Goal: Book appointment/travel/reservation

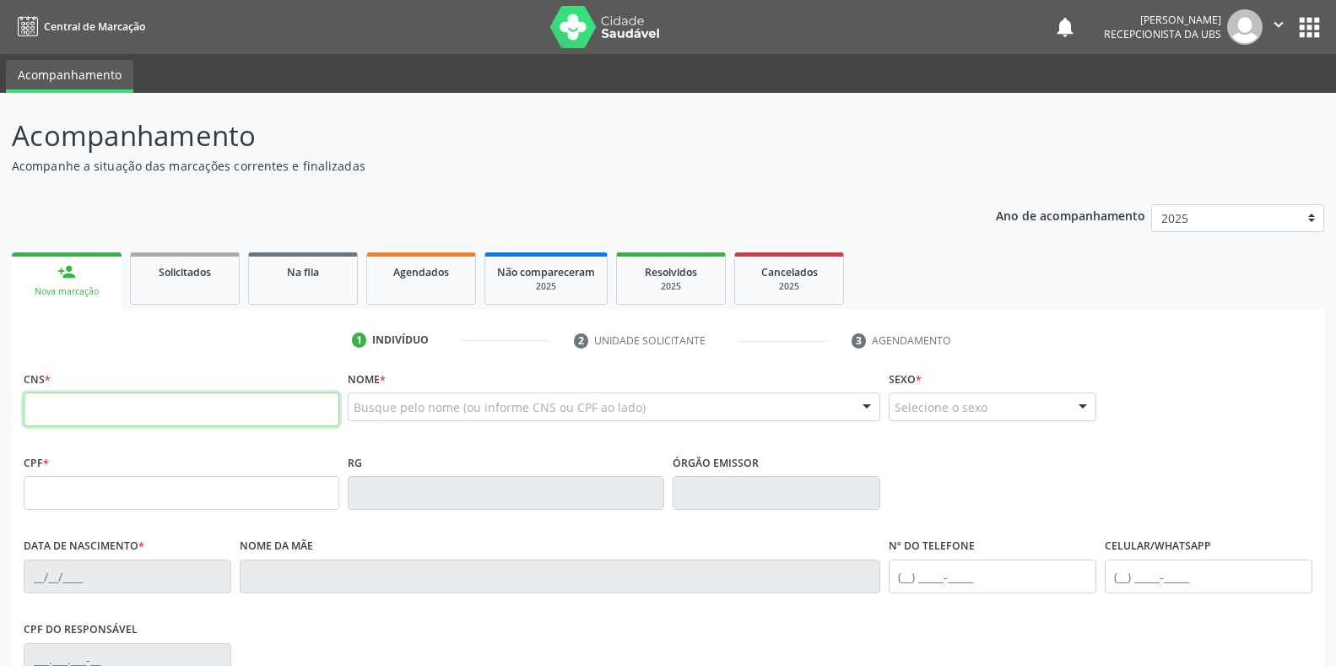
click at [240, 412] on input "text" at bounding box center [182, 410] width 316 height 34
type input "700 8094 0533 6689"
type input "0[DATE]"
type input "[PERSON_NAME]"
type input "[PHONE_NUMBER]"
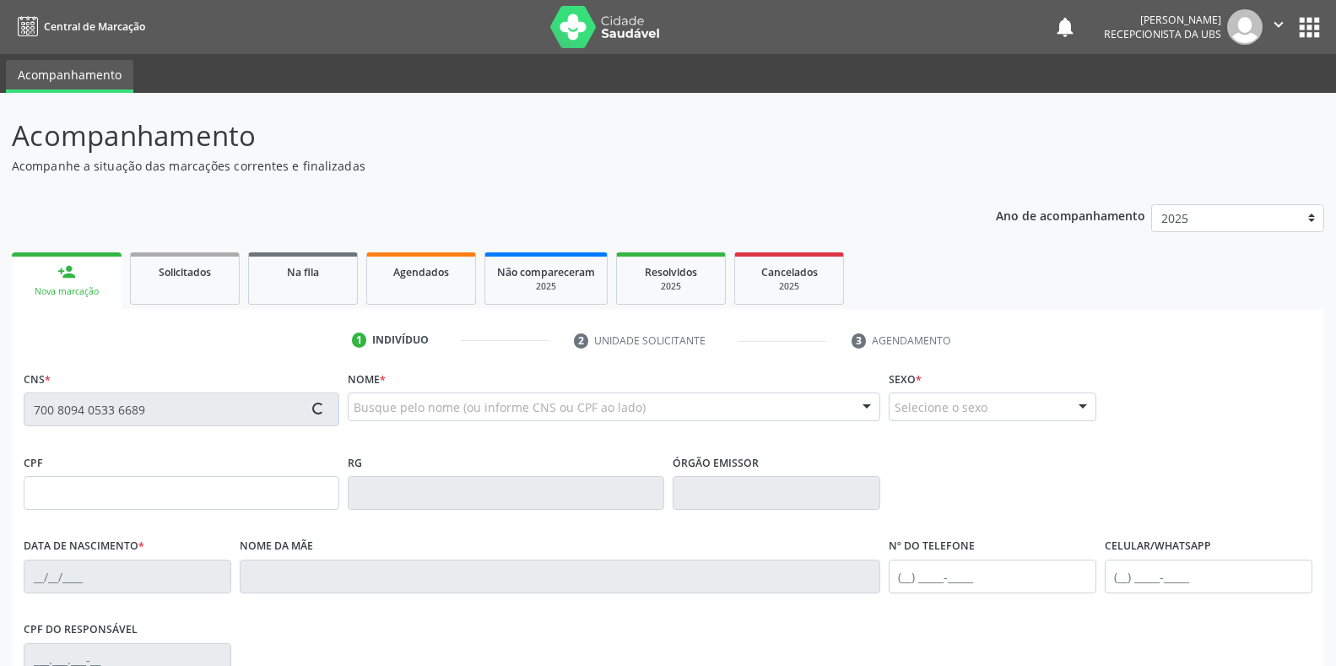
type input "1433"
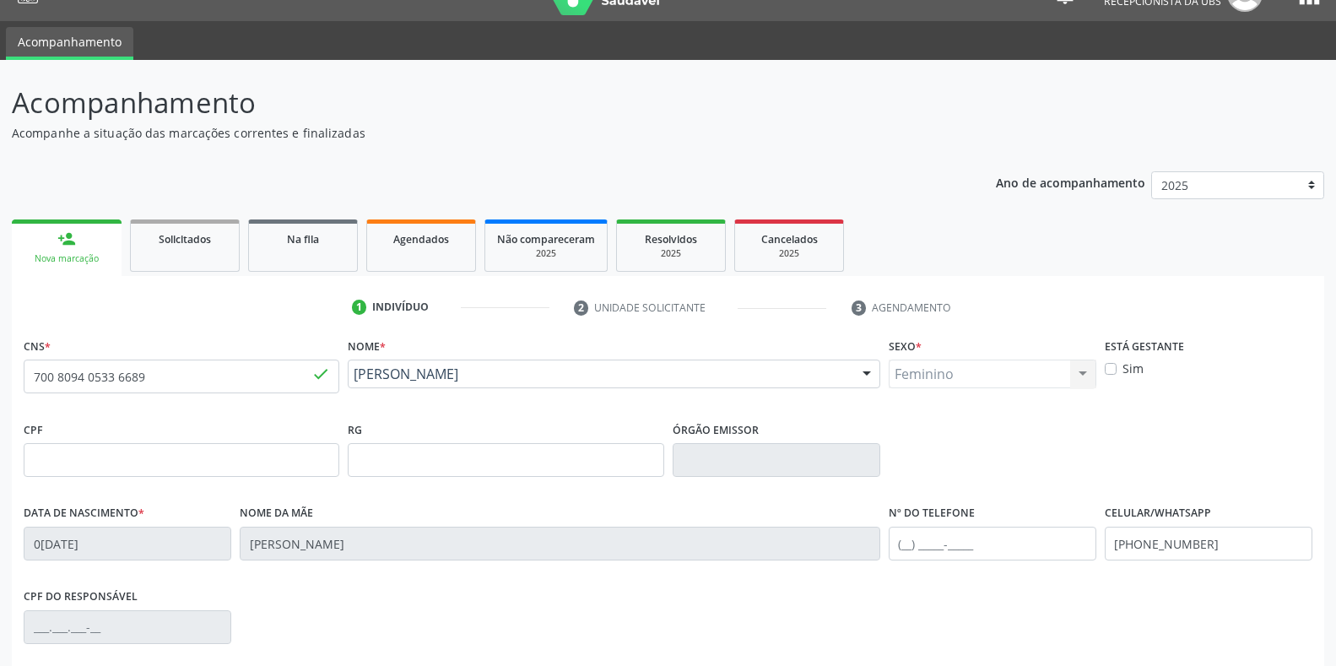
scroll to position [84, 0]
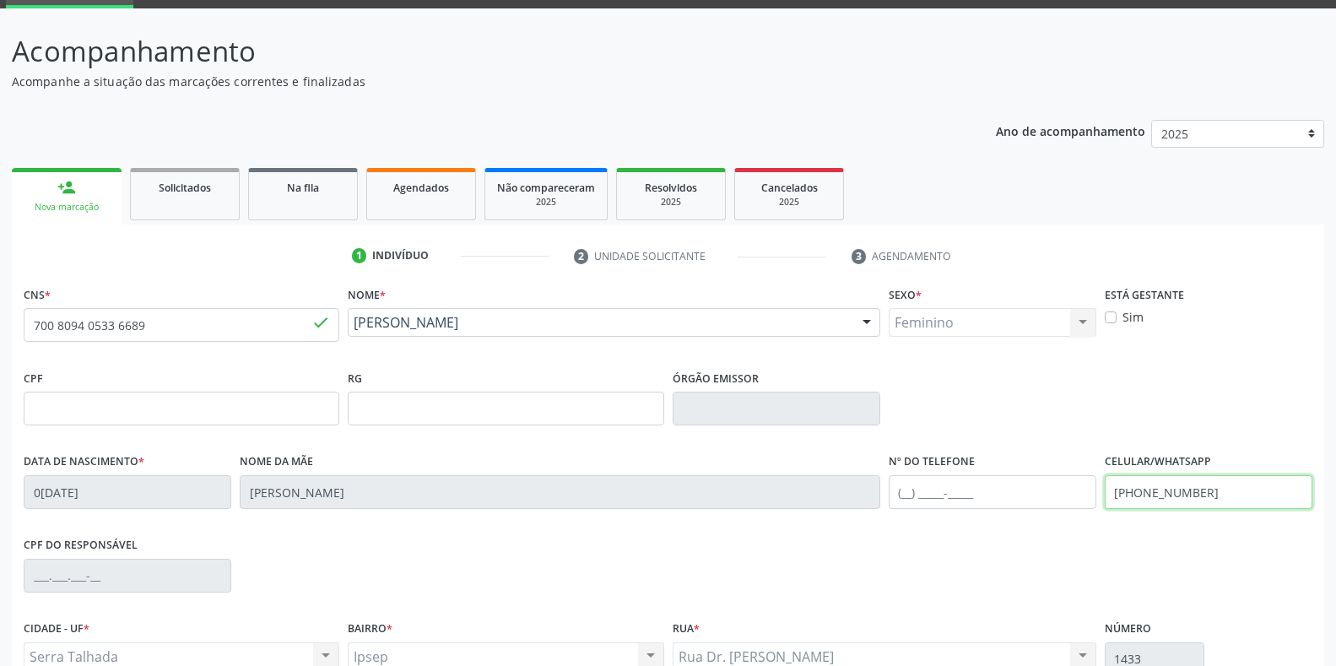
drag, startPoint x: 1233, startPoint y: 487, endPoint x: 1050, endPoint y: 491, distance: 183.2
click at [1050, 491] on div "Data de nascimento * 0[DATE] Nome da mãe [PERSON_NAME] Nº do Telefone Celular/W…" at bounding box center [668, 491] width 1298 height 84
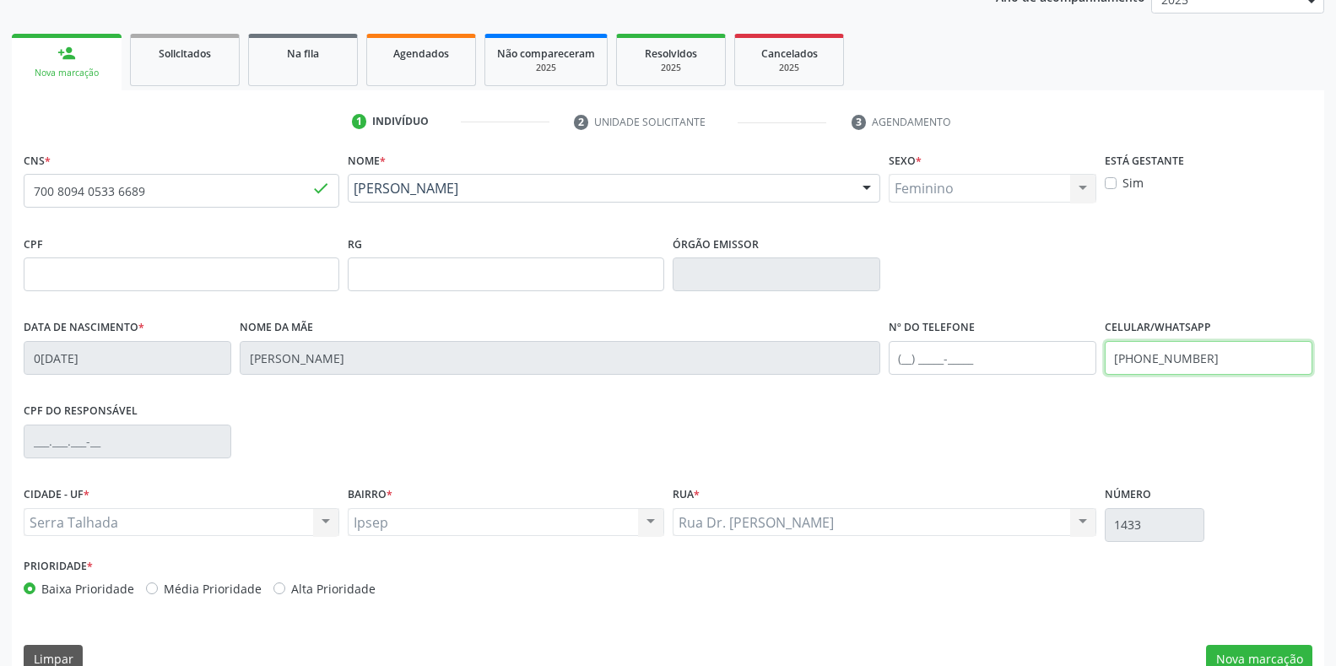
scroll to position [249, 0]
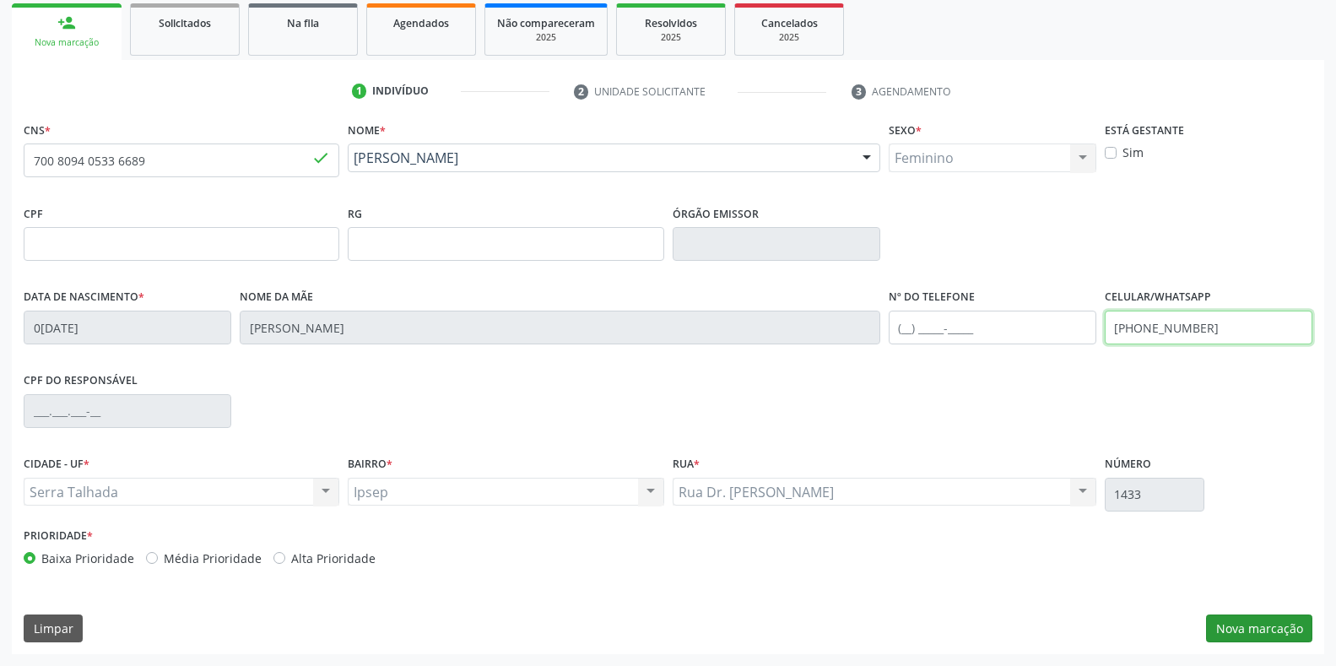
type input "[PHONE_NUMBER]"
click at [1235, 625] on button "Nova marcação" at bounding box center [1259, 629] width 106 height 29
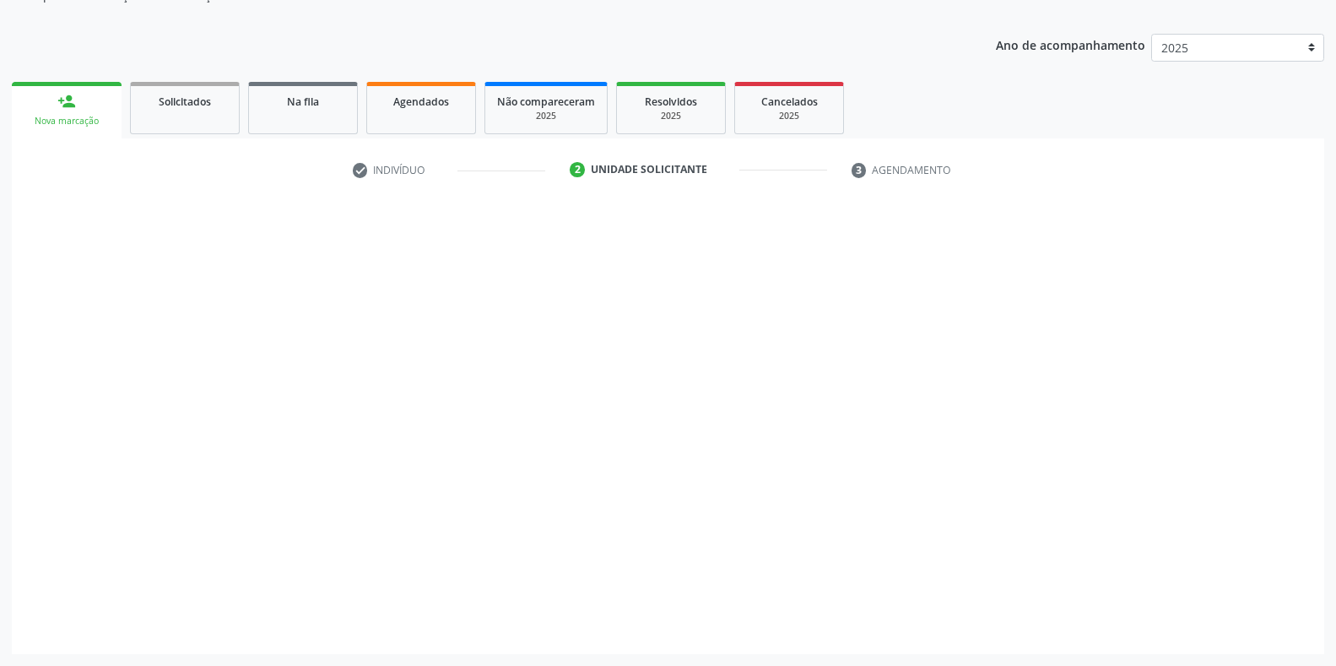
scroll to position [171, 0]
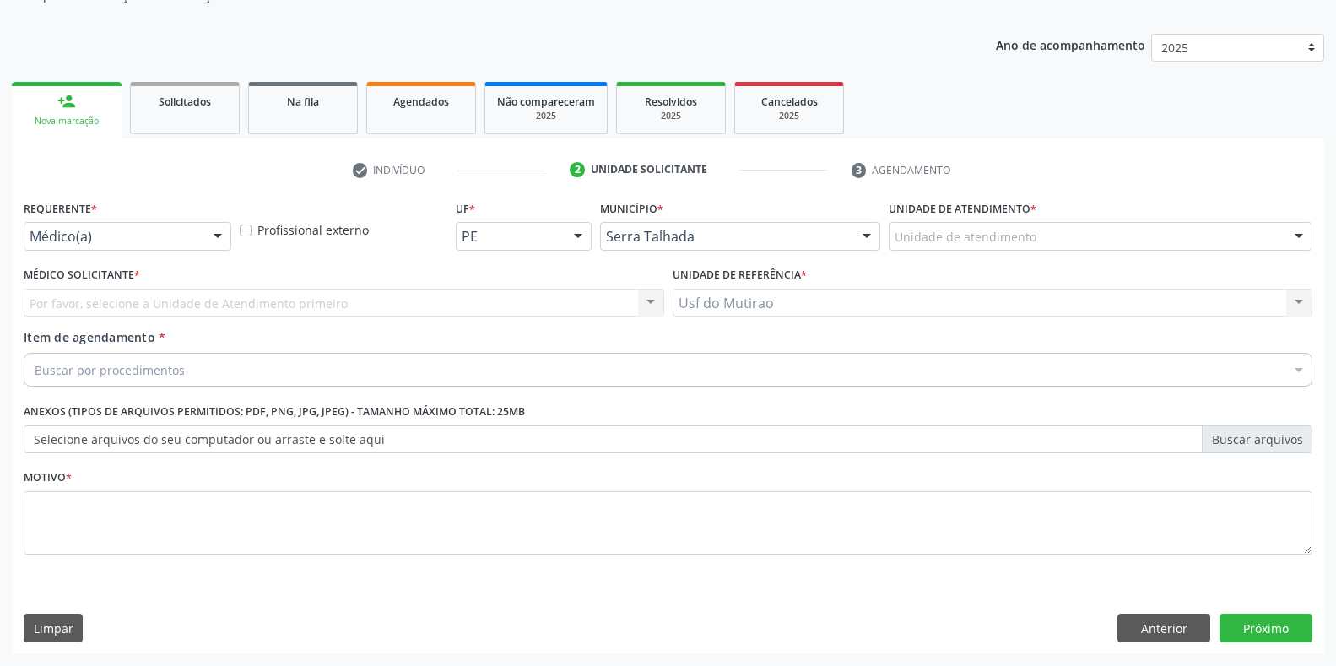
click at [204, 229] on div "Médico(a) Médico(a) Enfermeiro(a) Paciente Nenhum resultado encontrado para: " …" at bounding box center [128, 236] width 208 height 29
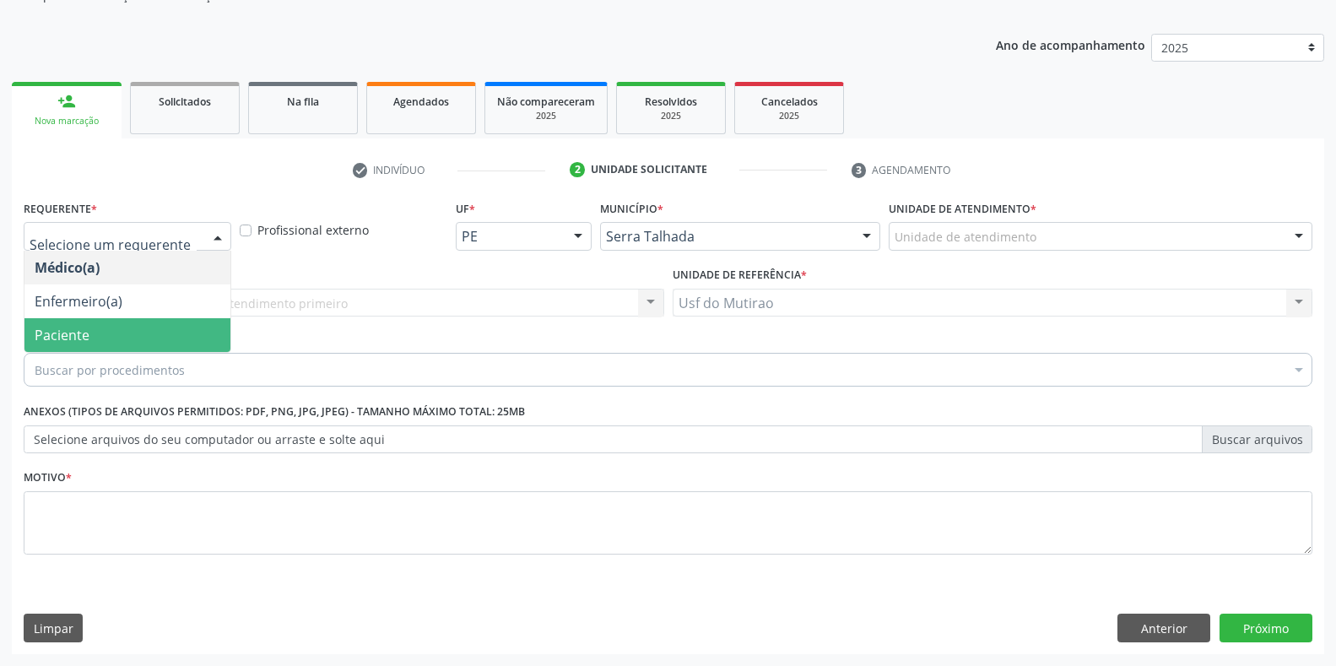
click at [88, 336] on span "Paciente" at bounding box center [62, 335] width 55 height 19
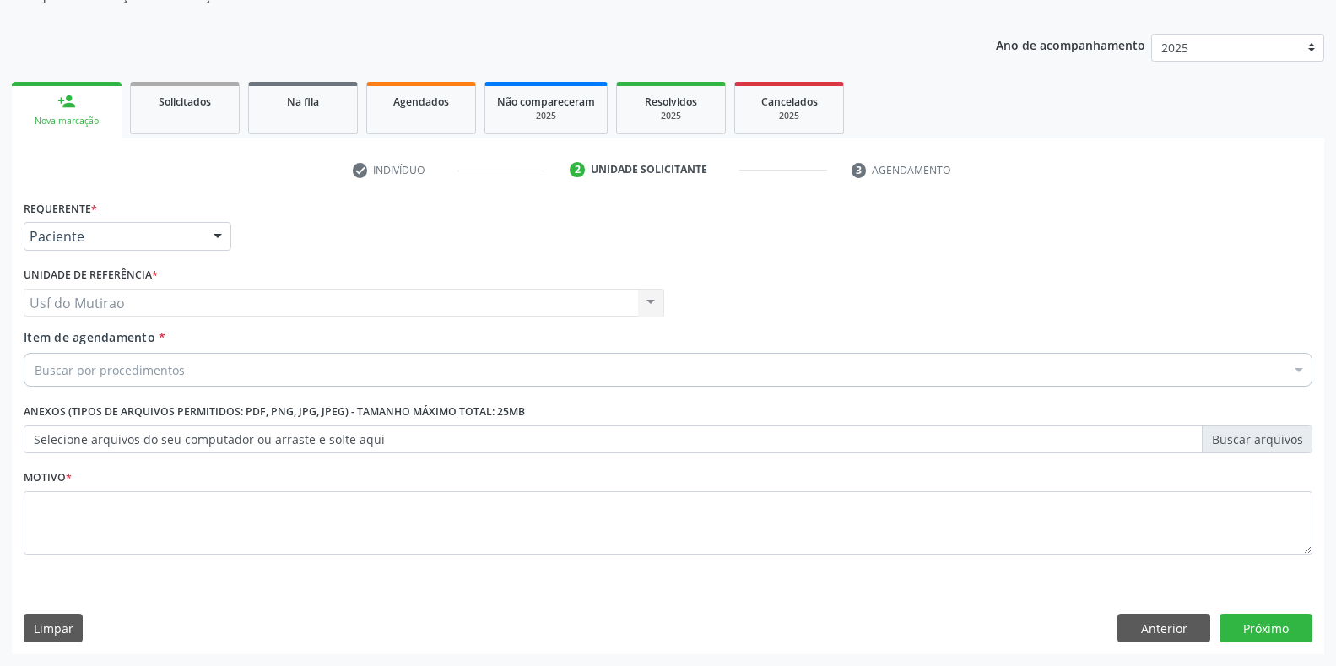
click at [189, 374] on div "Buscar por procedimentos" at bounding box center [668, 370] width 1289 height 34
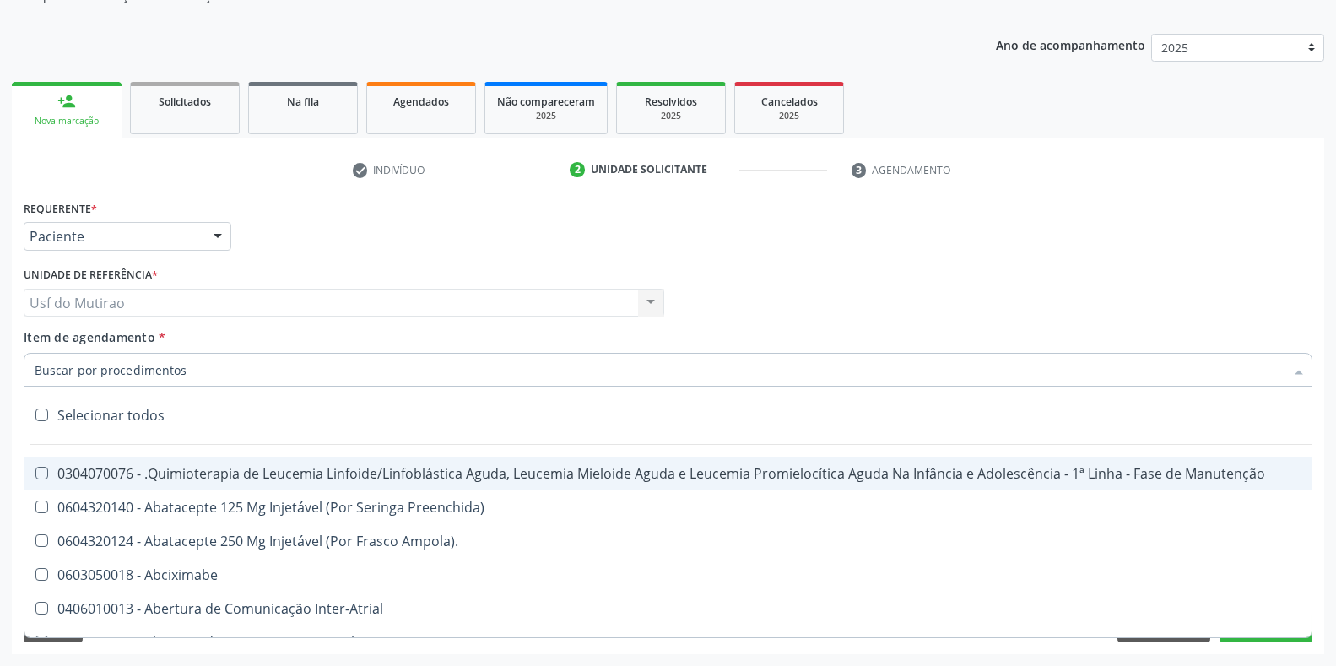
click at [166, 371] on input "Item de agendamento *" at bounding box center [660, 370] width 1250 height 34
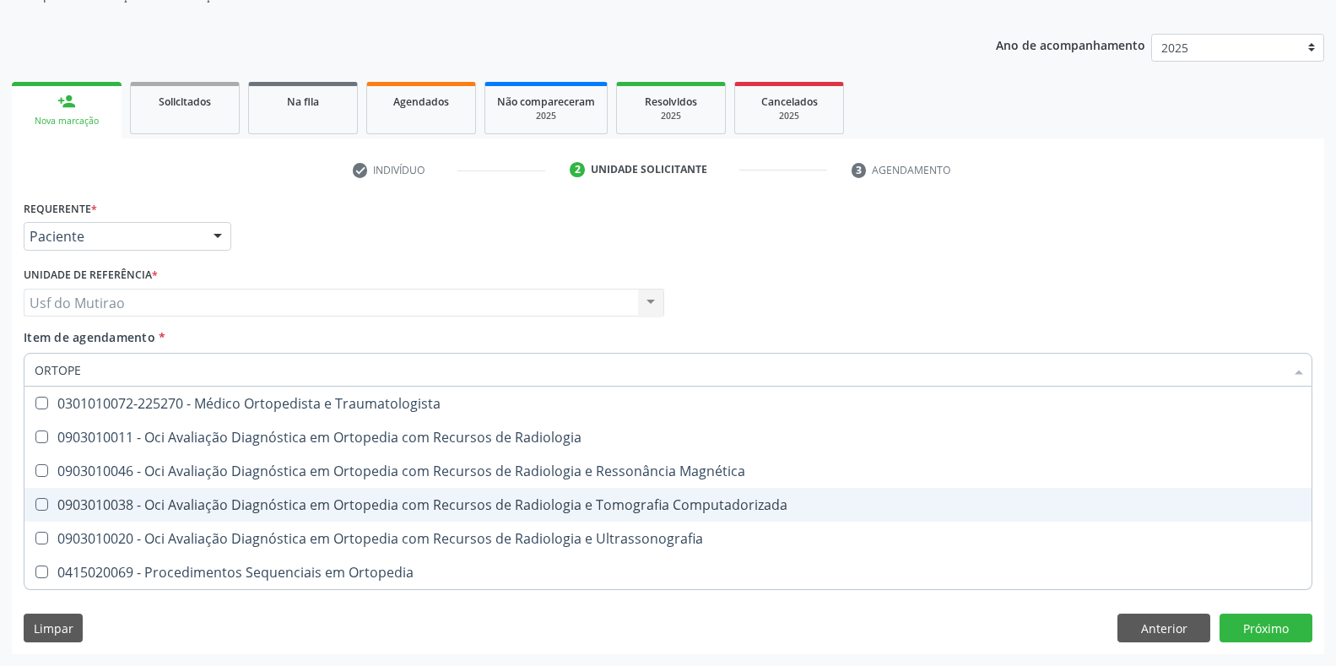
type input "ORTOPED"
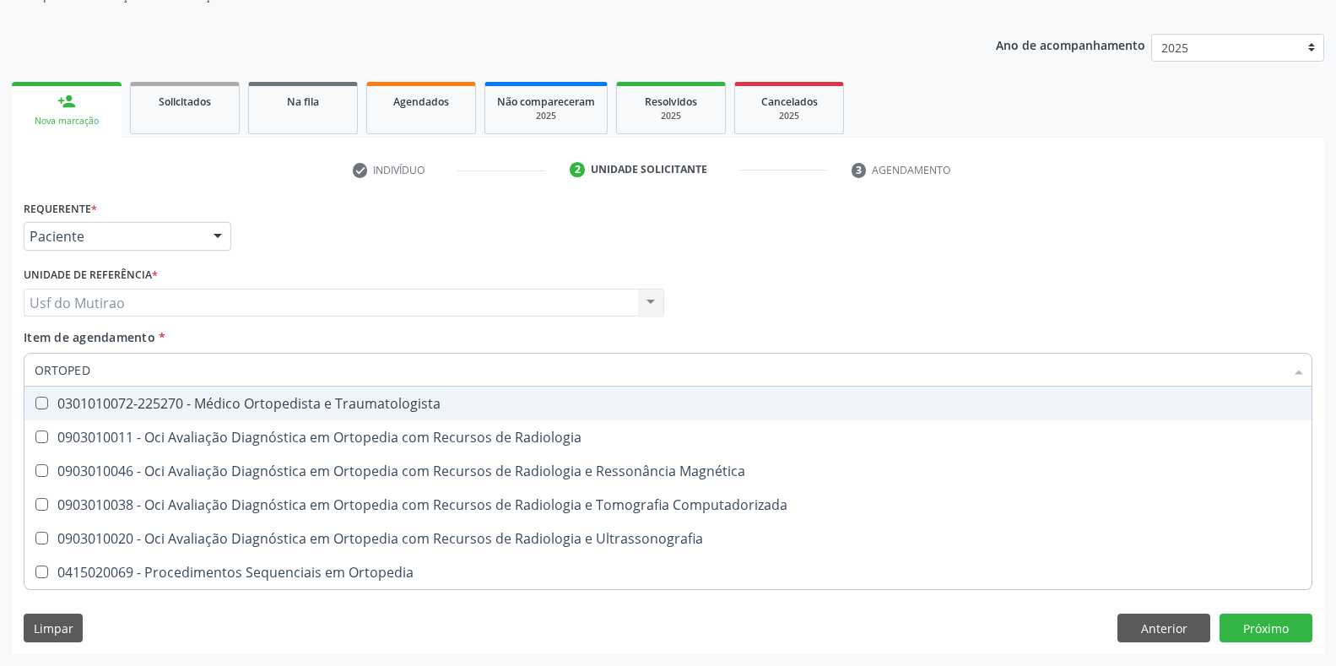
click at [297, 405] on div "0301010072-225270 - Médico Ortopedista e Traumatologista" at bounding box center [668, 404] width 1267 height 14
checkbox Traumatologista "true"
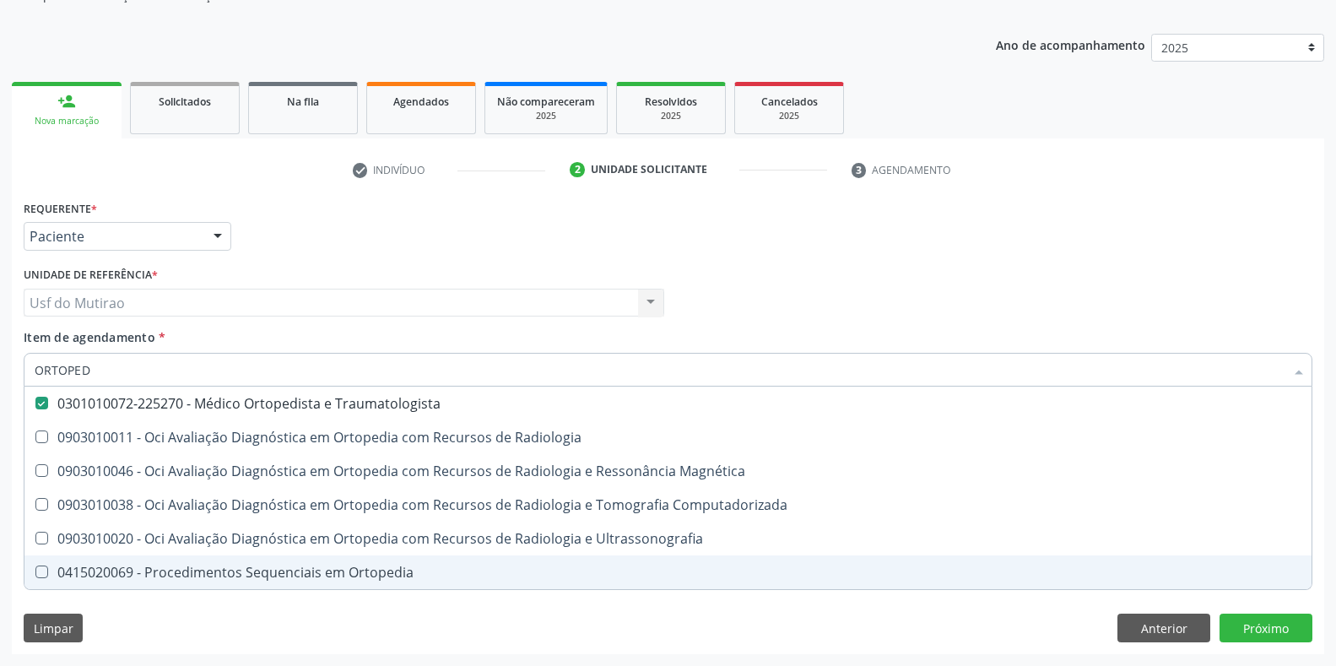
click at [309, 634] on div "Requerente * Paciente Médico(a) Enfermeiro(a) Paciente Nenhum resultado encontr…" at bounding box center [668, 425] width 1313 height 458
checkbox Radiologia "true"
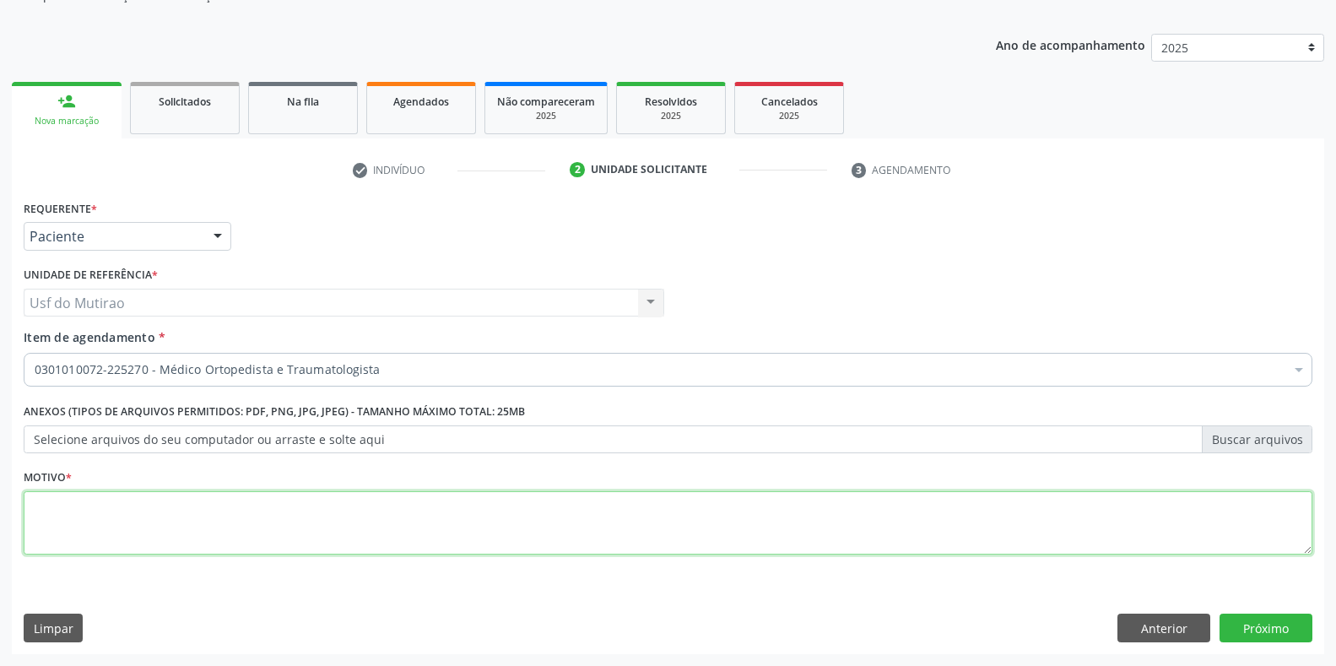
click at [226, 523] on textarea at bounding box center [668, 523] width 1289 height 64
type textarea "."
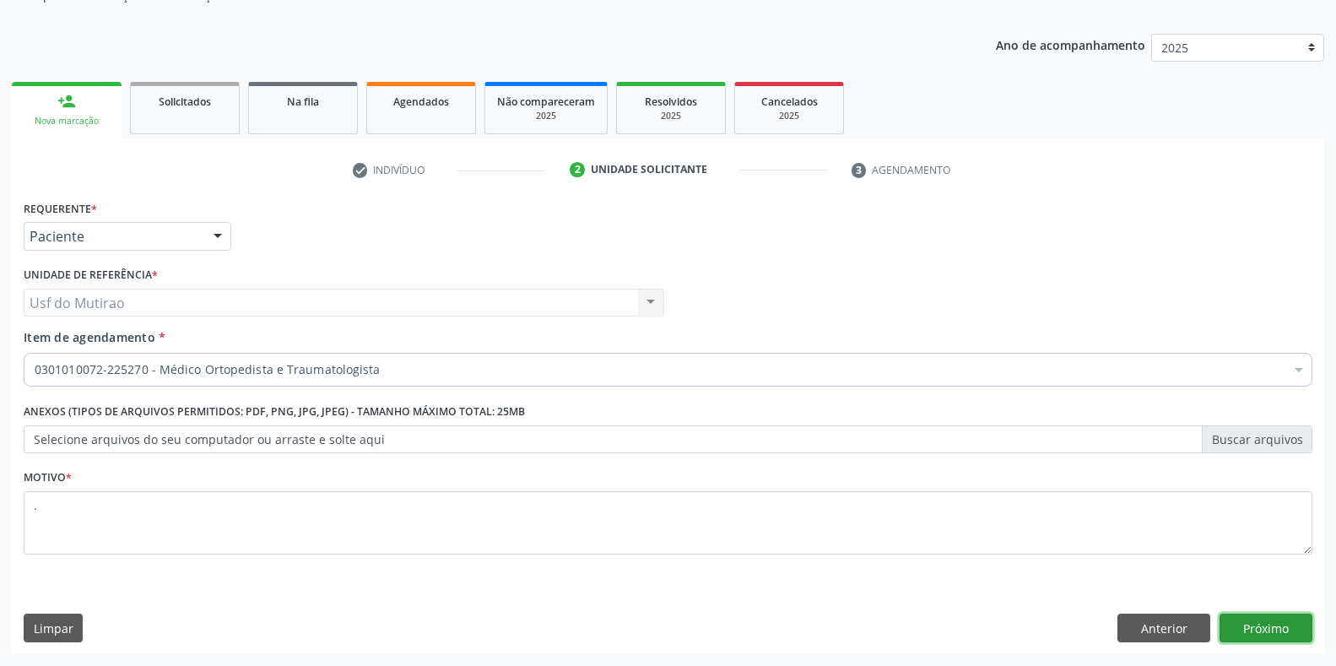
click at [1241, 636] on button "Próximo" at bounding box center [1266, 628] width 93 height 29
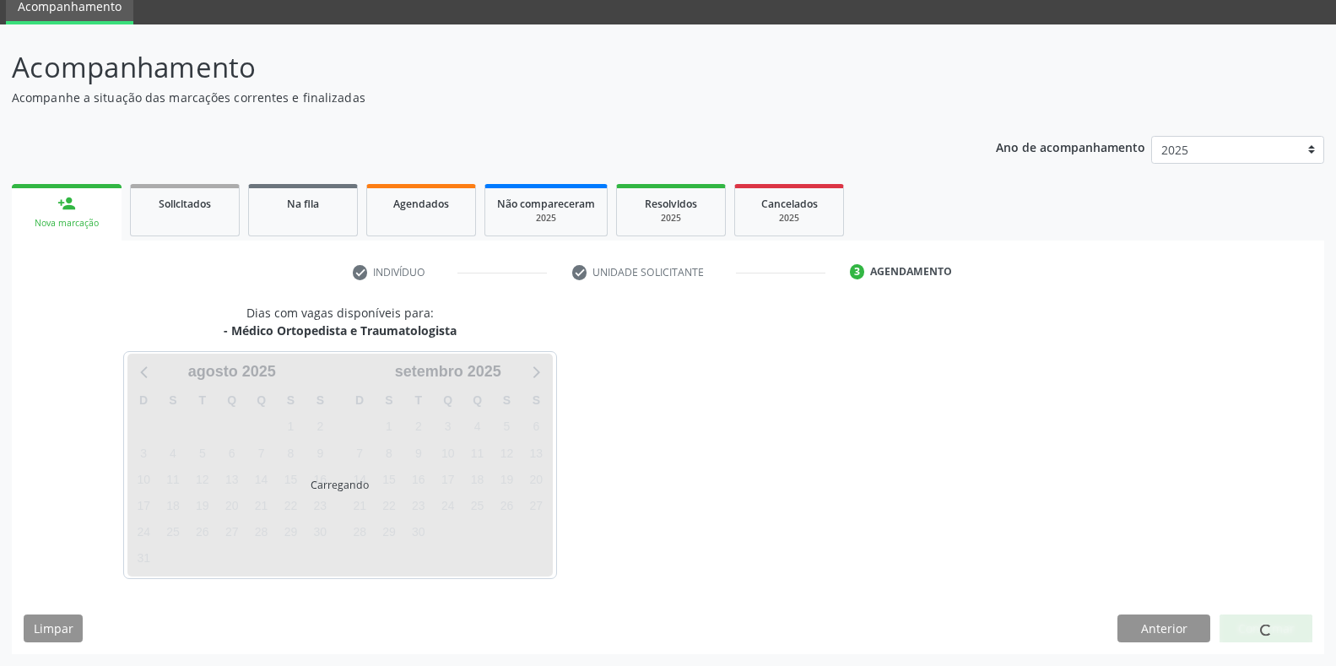
scroll to position [68, 0]
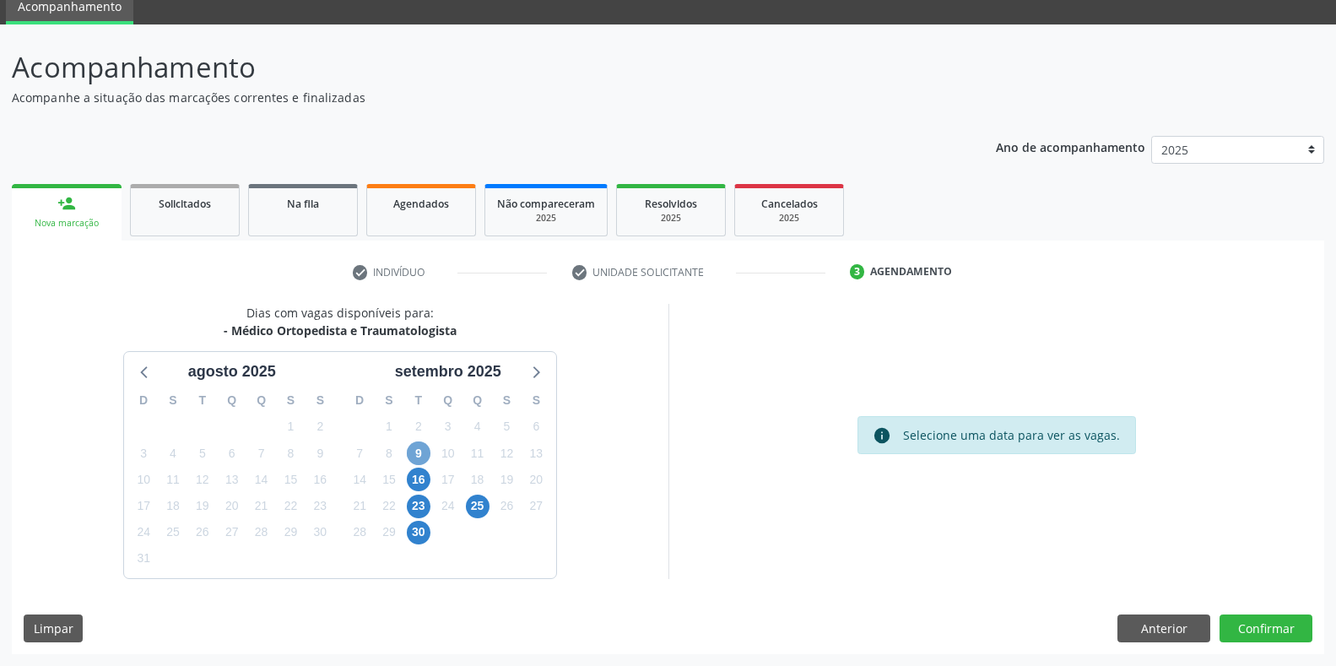
click at [416, 463] on span "9" at bounding box center [419, 454] width 24 height 24
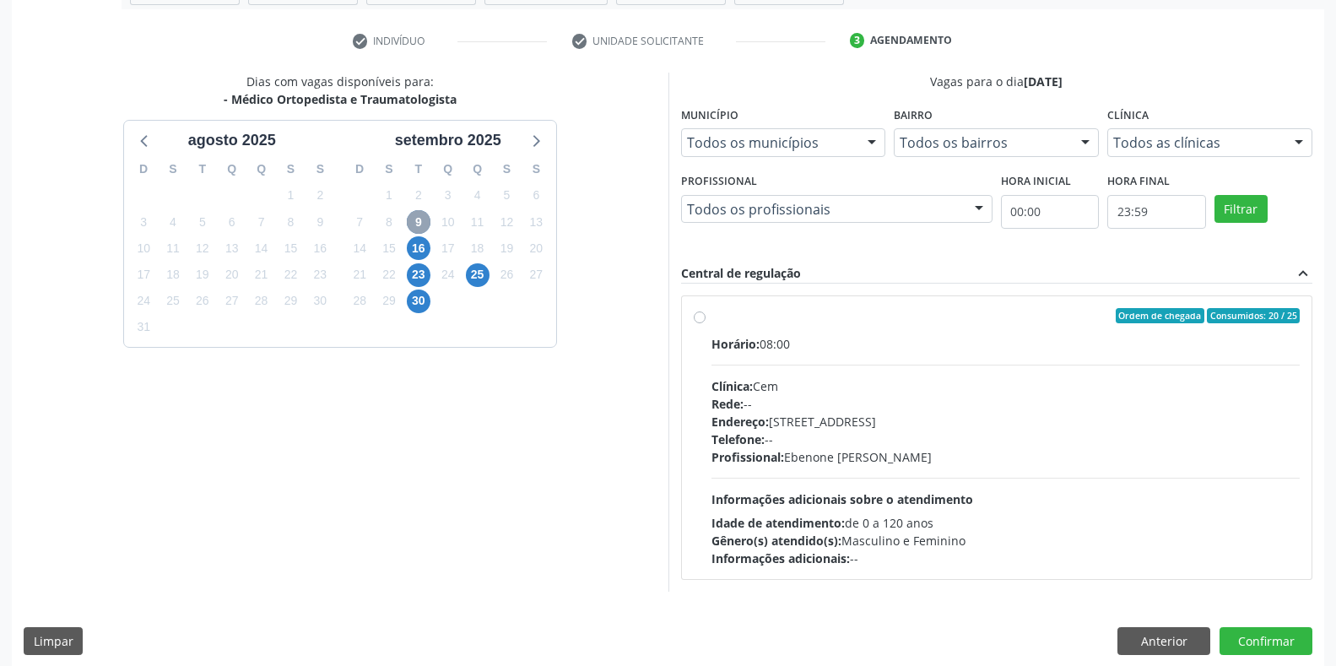
scroll to position [312, 0]
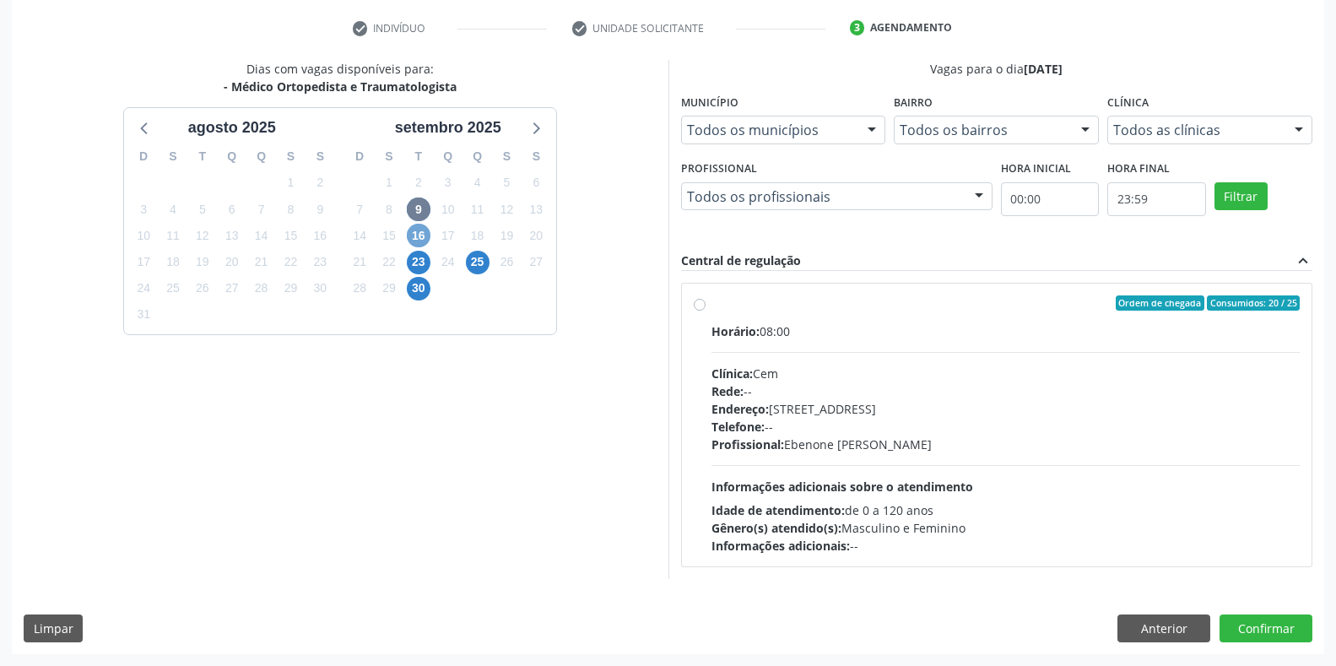
click at [417, 229] on span "16" at bounding box center [419, 236] width 24 height 24
click at [421, 265] on span "23" at bounding box center [419, 263] width 24 height 24
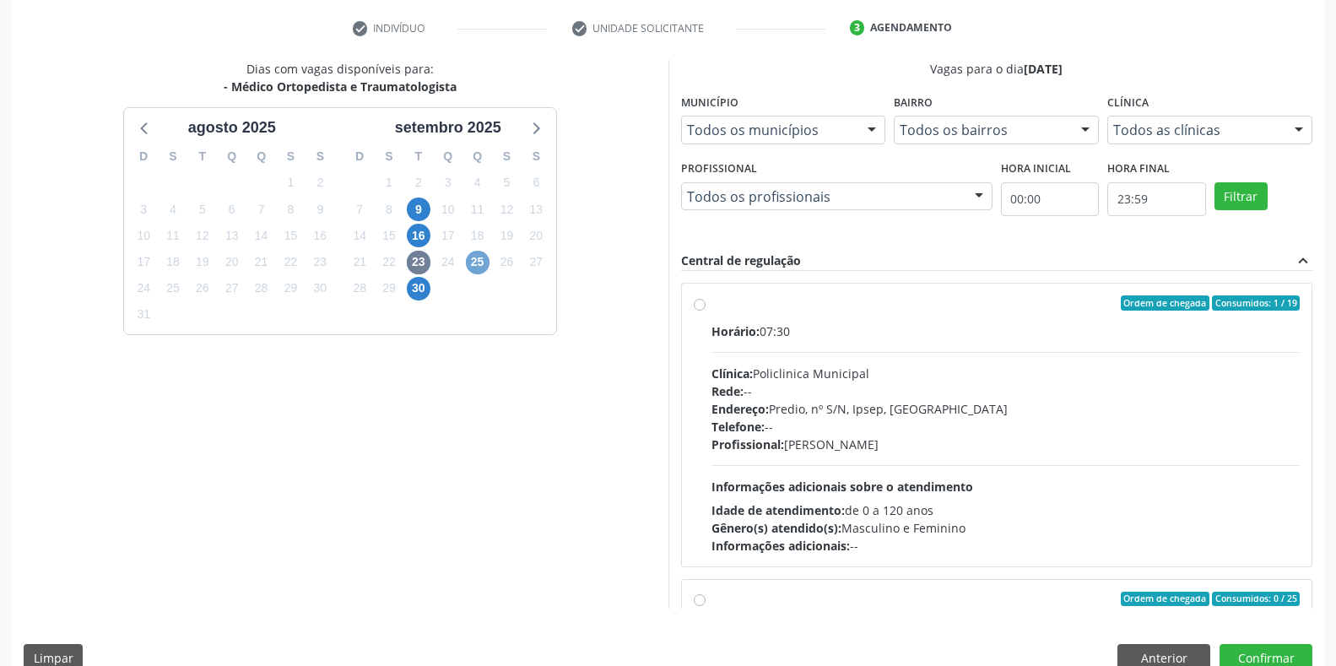
click at [471, 268] on span "25" at bounding box center [478, 263] width 24 height 24
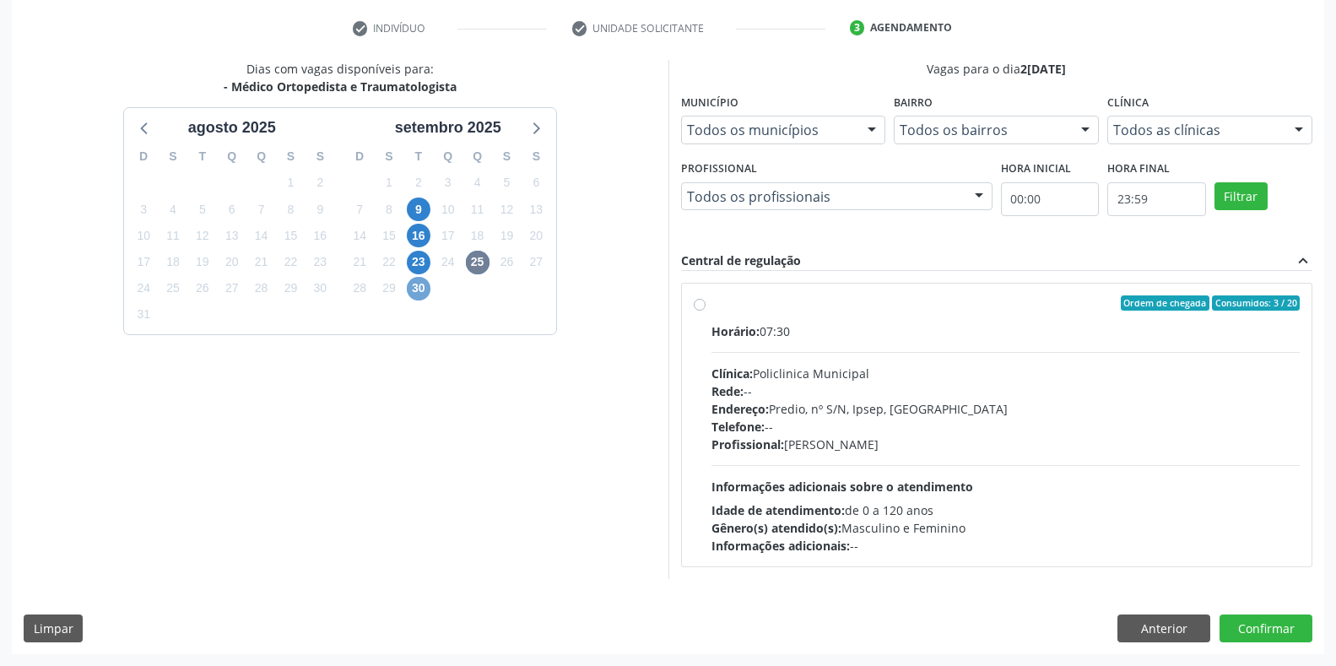
click at [418, 294] on span "30" at bounding box center [419, 289] width 24 height 24
click at [415, 254] on span "23" at bounding box center [419, 263] width 24 height 24
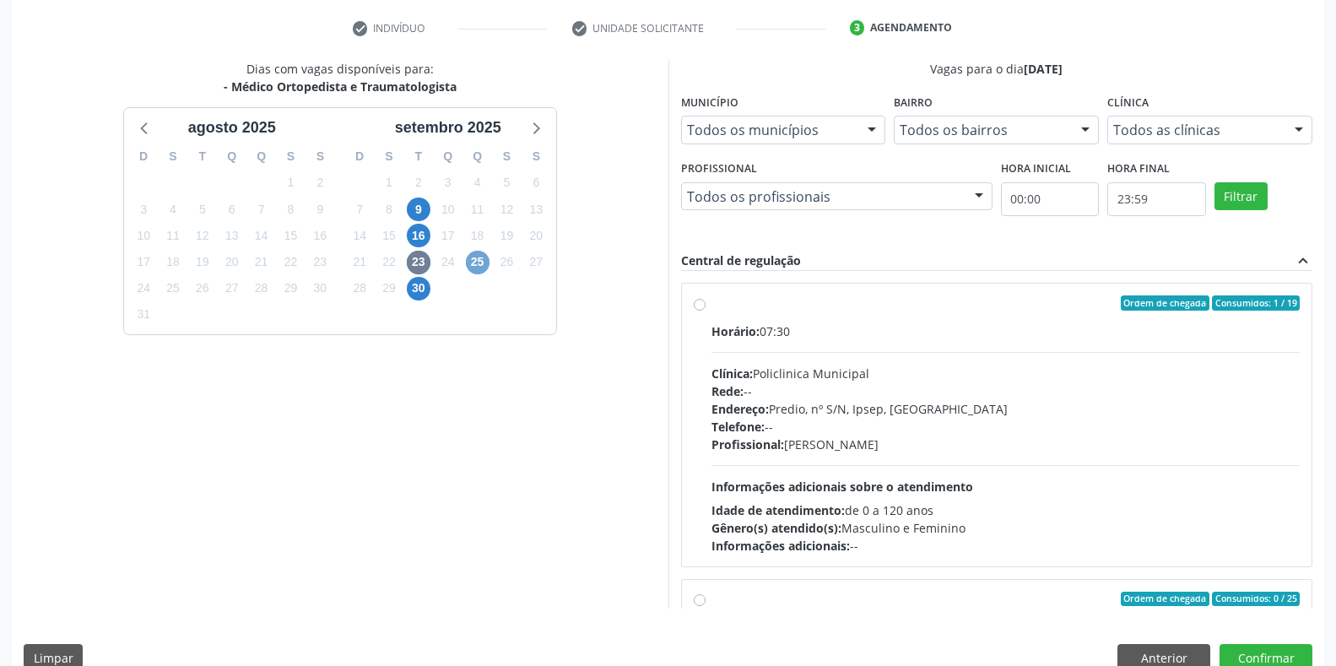
click at [479, 259] on span "25" at bounding box center [478, 263] width 24 height 24
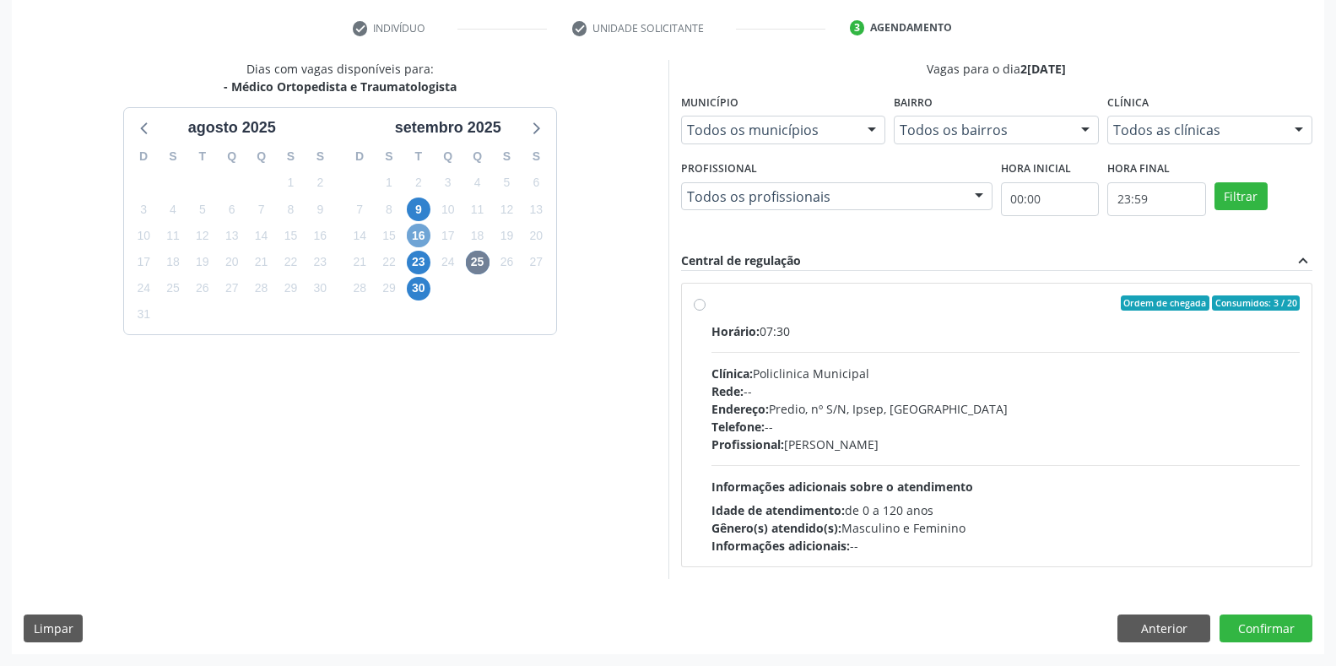
click at [420, 235] on span "16" at bounding box center [419, 236] width 24 height 24
click at [1155, 629] on button "Anterior" at bounding box center [1164, 629] width 93 height 29
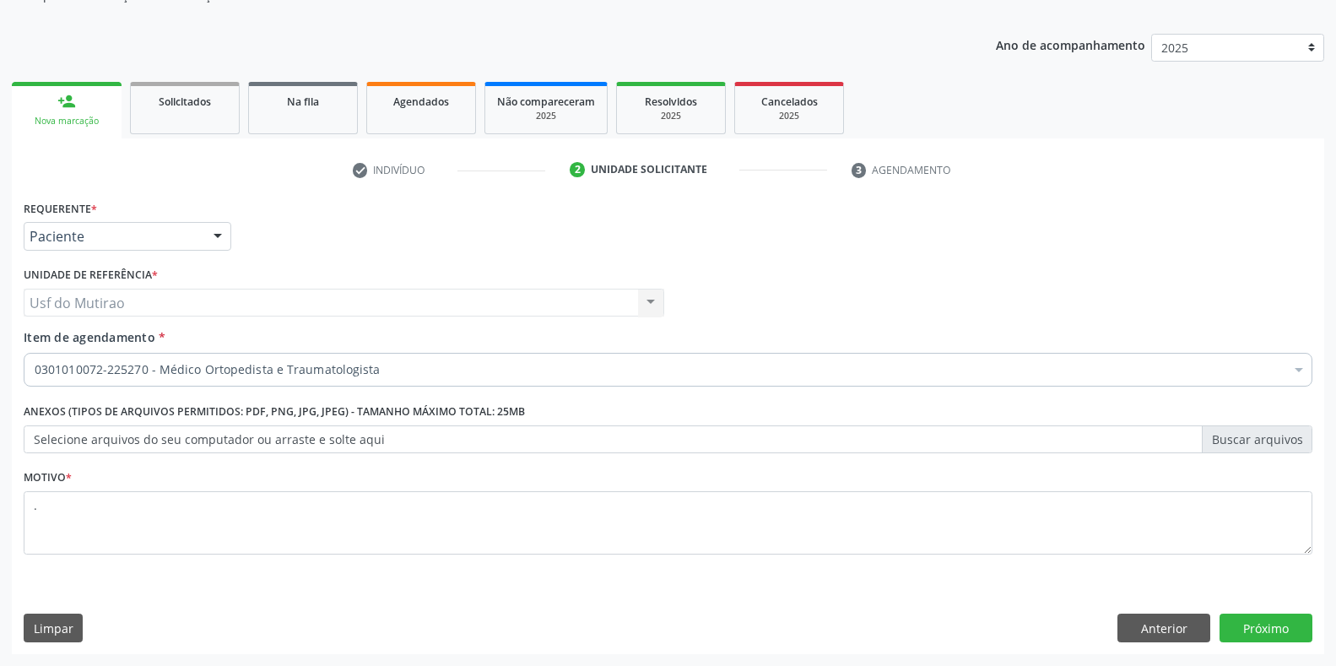
scroll to position [171, 0]
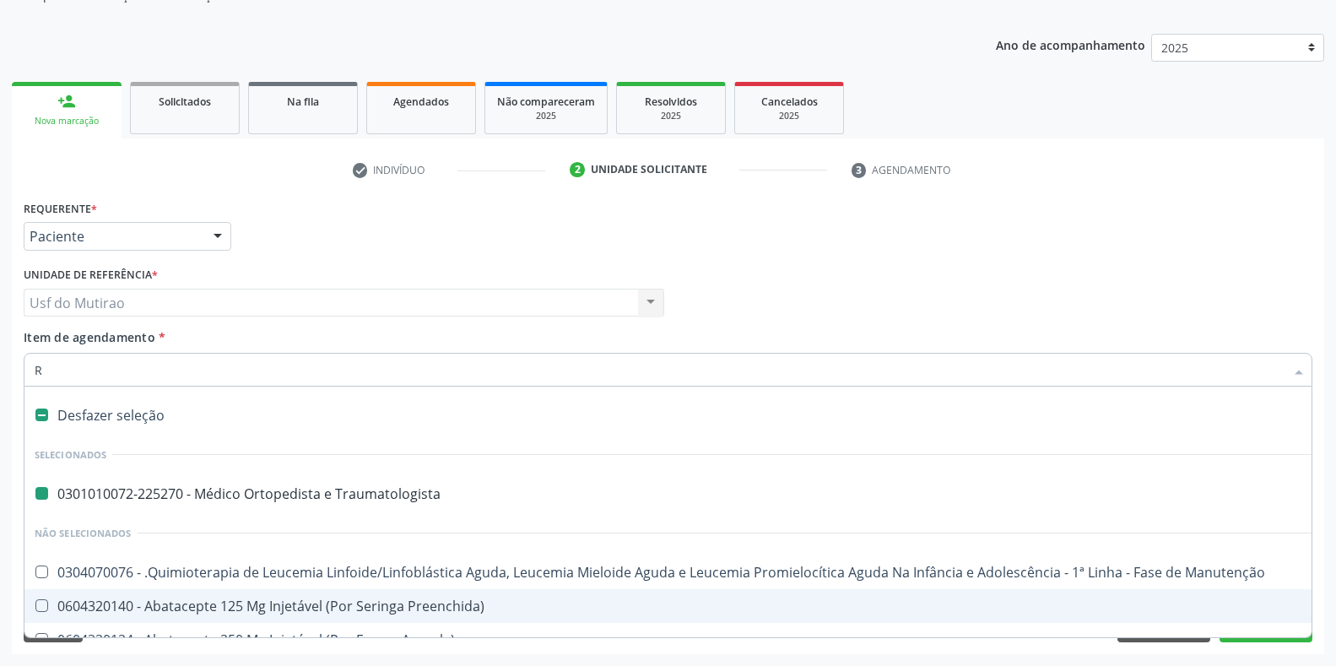
type input "RE"
checkbox Traumatologista "false"
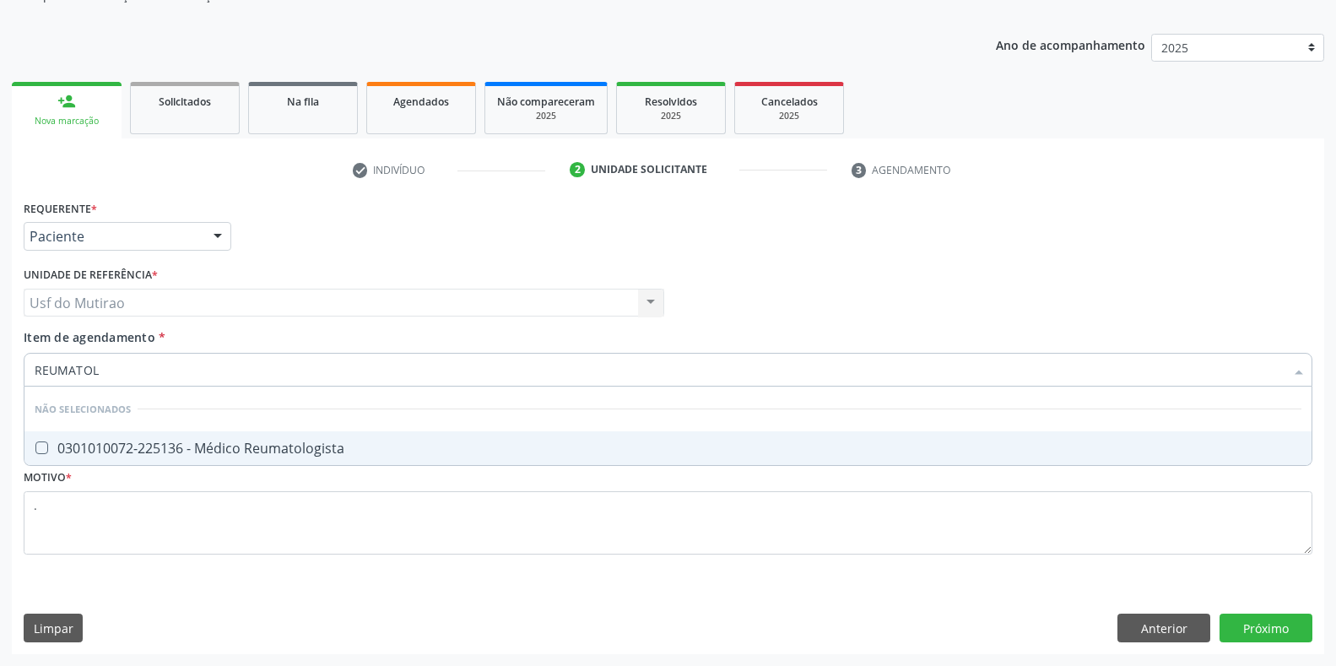
type input "REUMATOLO"
click at [331, 446] on div "0301010072-225136 - Médico Reumatologista" at bounding box center [668, 449] width 1267 height 14
checkbox Reumatologista "true"
click at [325, 358] on input "REUMATOLO" at bounding box center [660, 370] width 1250 height 34
type input "R"
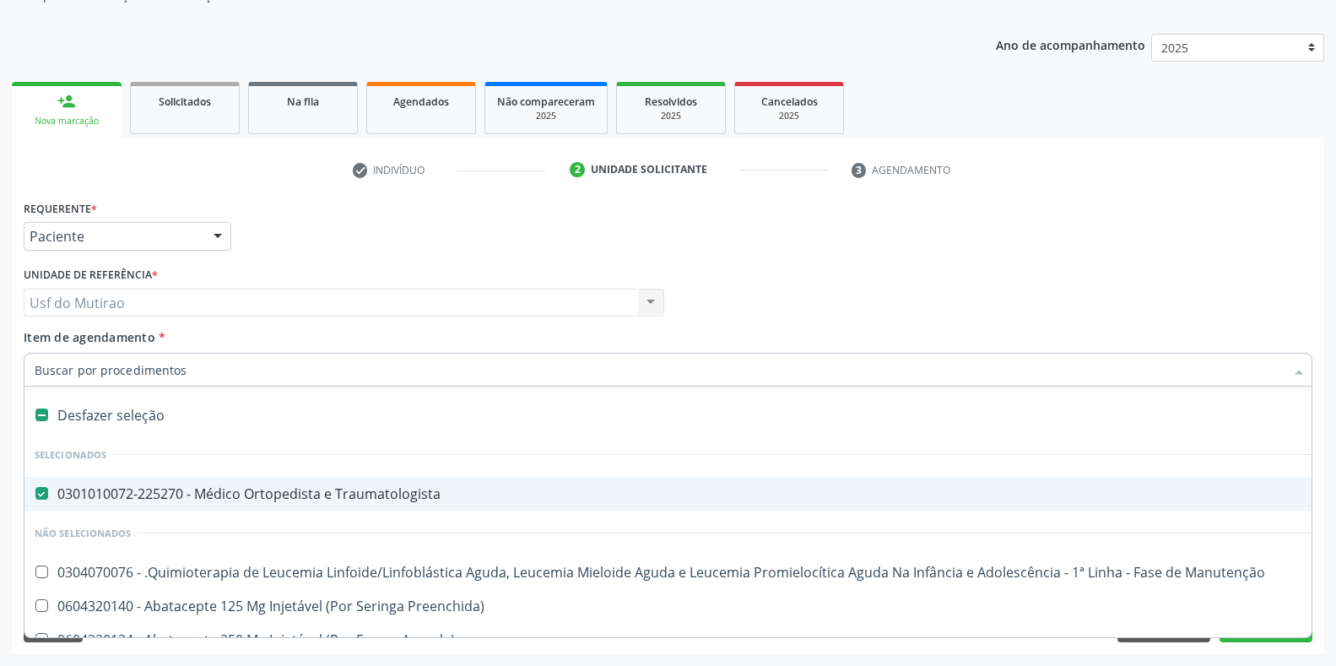
click at [324, 496] on div "0301010072-225270 - Médico Ortopedista e Traumatologista" at bounding box center [692, 494] width 1314 height 14
click at [495, 301] on div "Usf do Mutirao Usf do Mutirao Nenhum resultado encontrado para: " " Não há nenh…" at bounding box center [344, 303] width 641 height 29
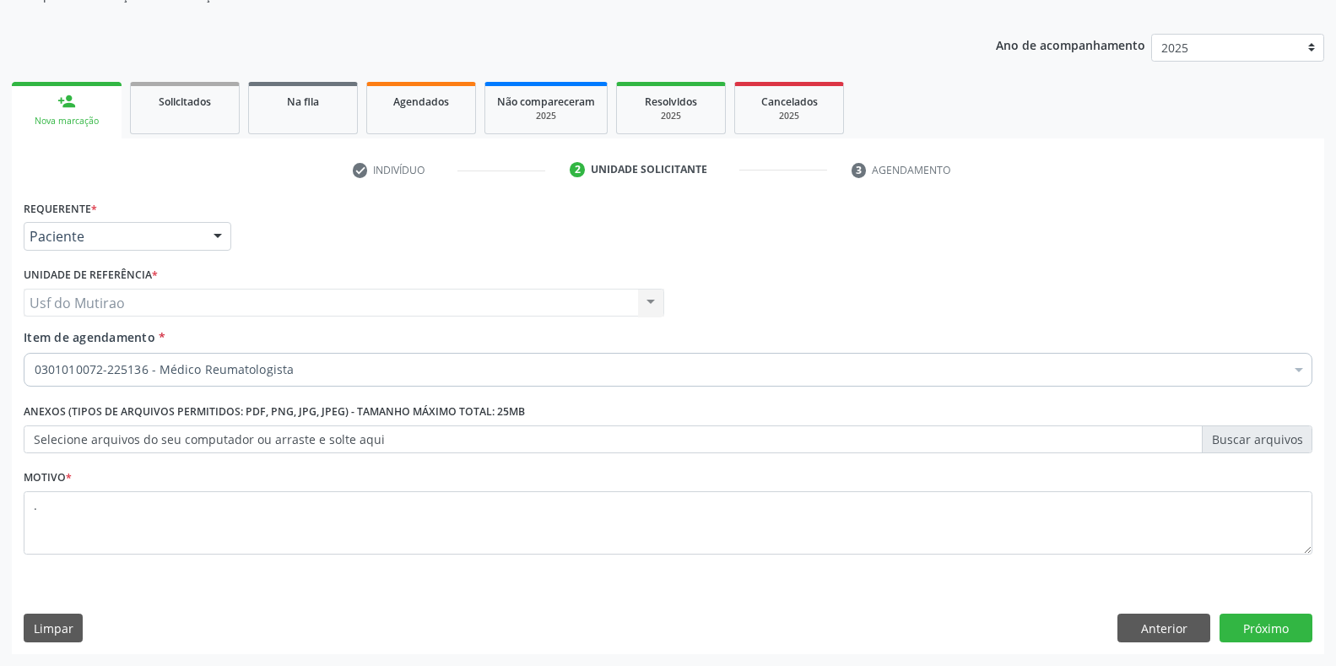
checkbox Reumatologista "true"
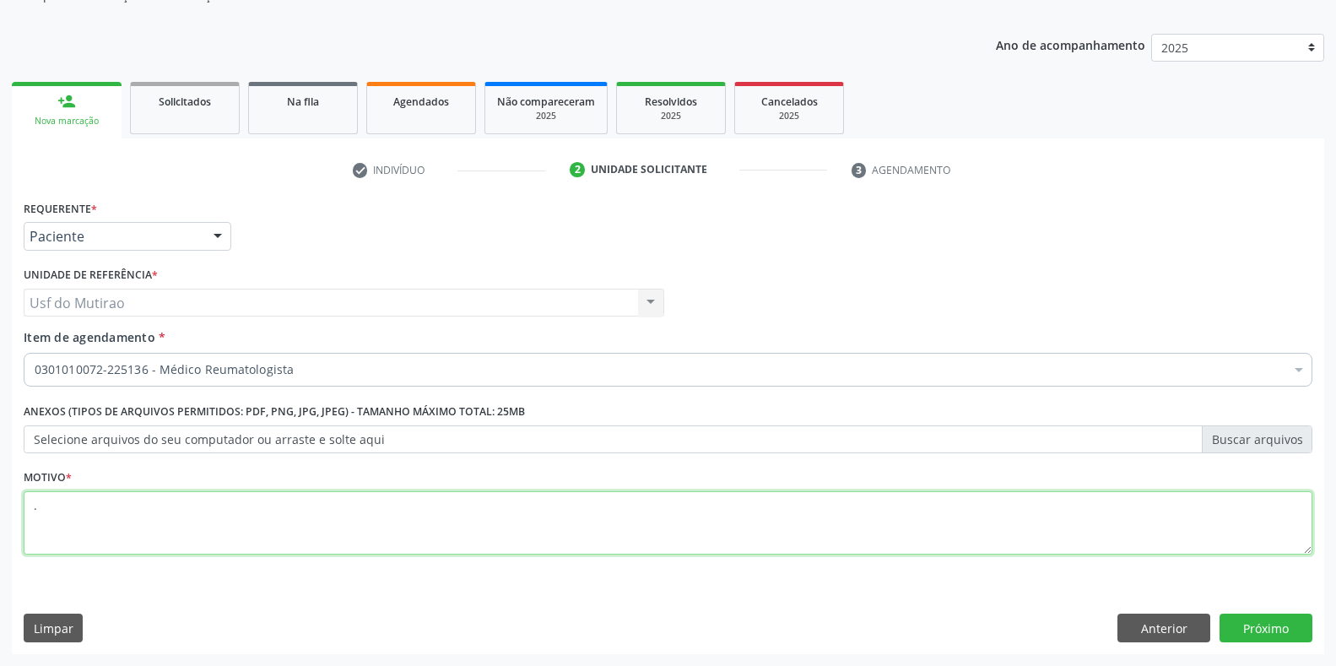
click at [349, 532] on textarea "." at bounding box center [668, 523] width 1289 height 64
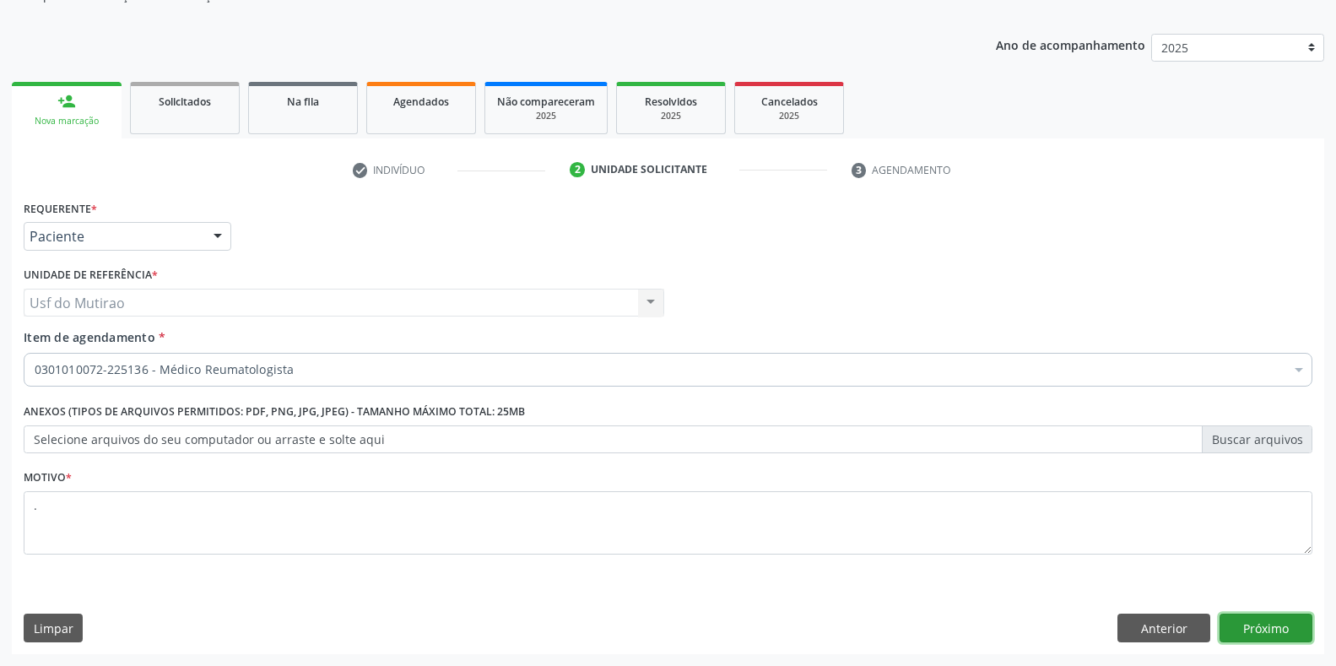
click at [1286, 632] on button "Próximo" at bounding box center [1266, 628] width 93 height 29
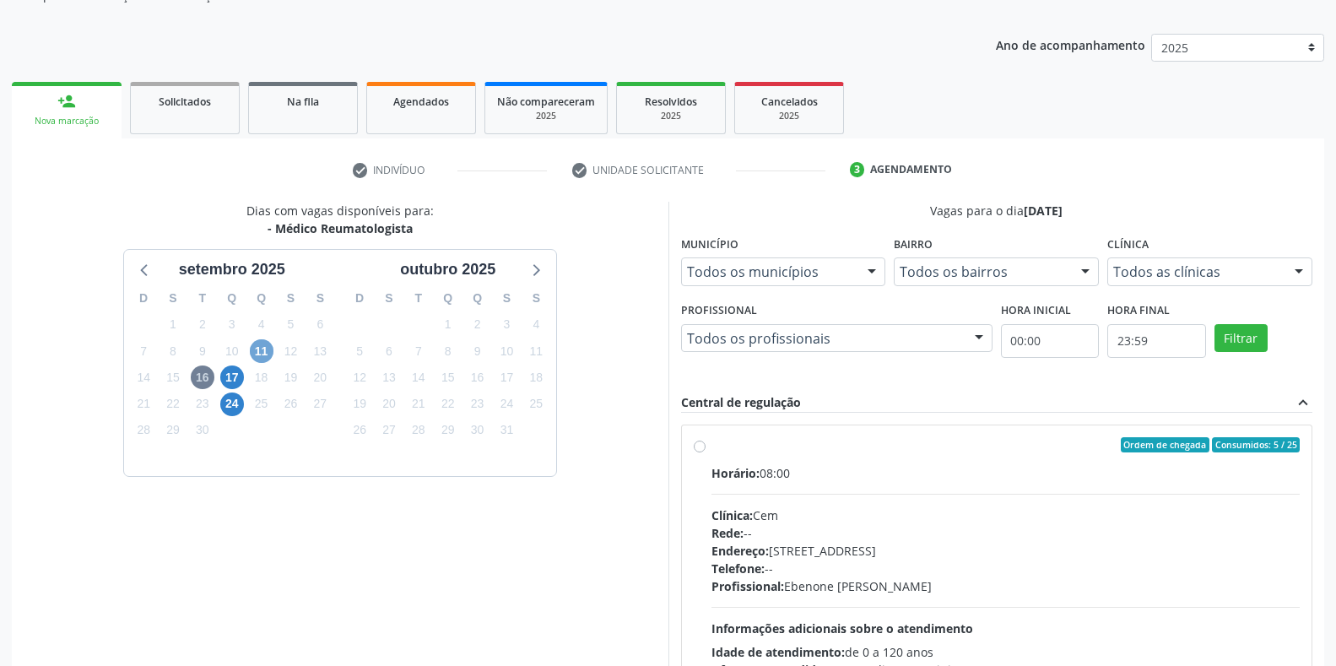
click at [262, 355] on span "11" at bounding box center [262, 351] width 24 height 24
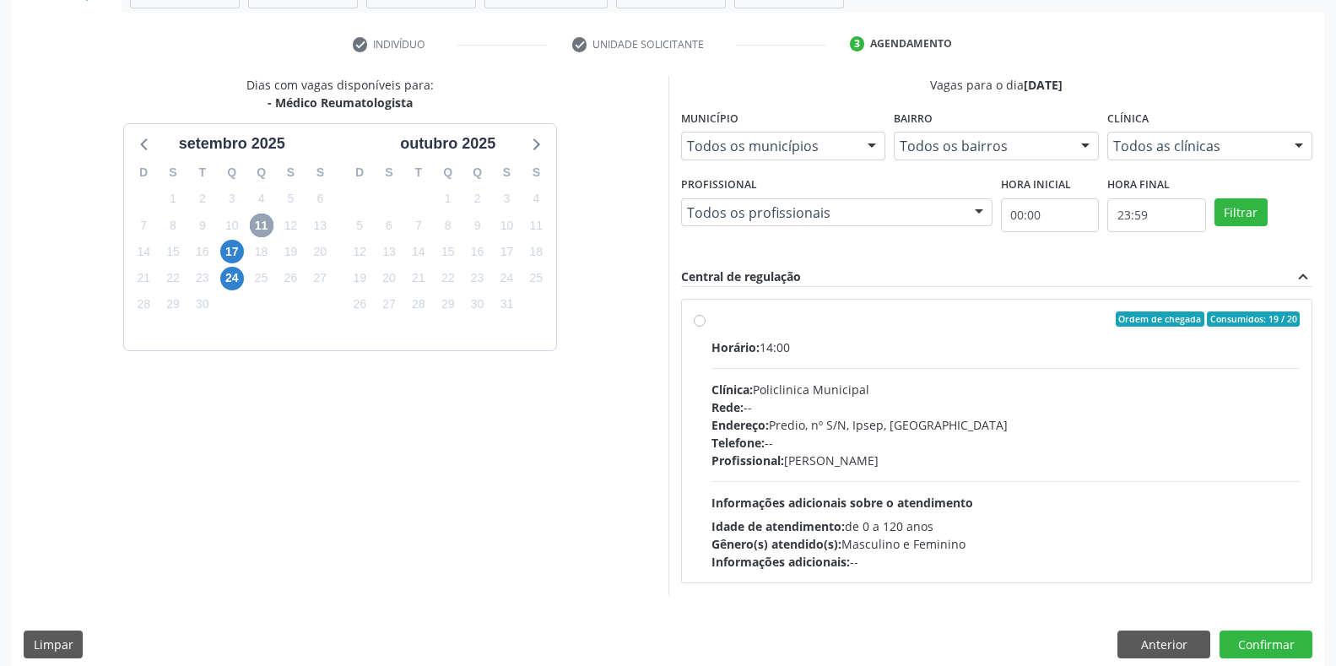
scroll to position [312, 0]
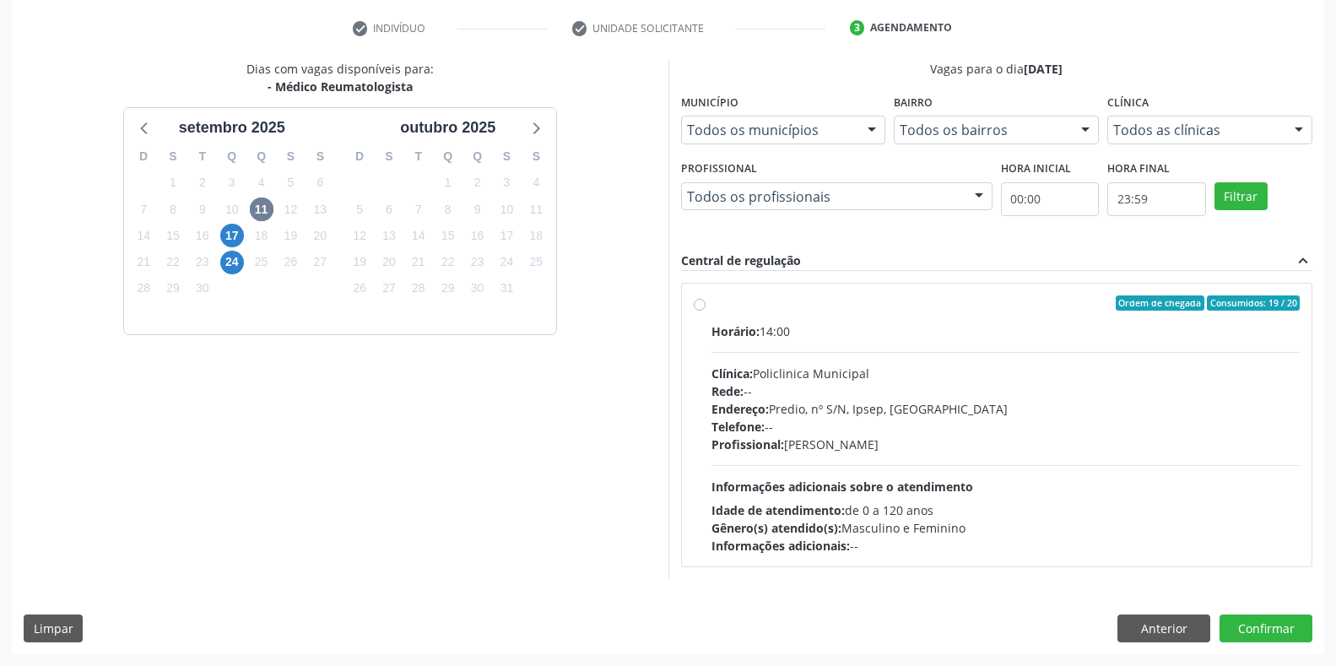
click at [712, 309] on label "Ordem de chegada Consumidos: 19 / 20 Horário: 14:00 Clínica: Policlinica Munici…" at bounding box center [1006, 424] width 589 height 259
click at [701, 309] on input "Ordem de chegada Consumidos: 19 / 20 Horário: 14:00 Clínica: Policlinica Munici…" at bounding box center [700, 302] width 12 height 15
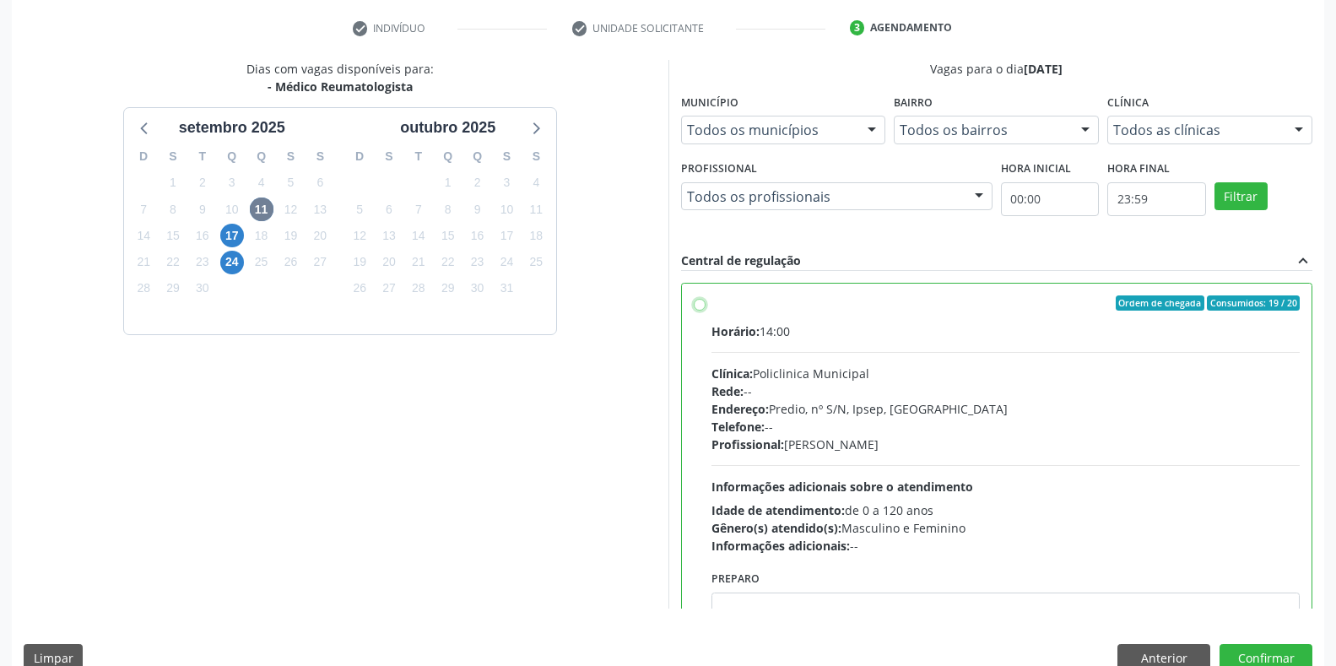
radio input "true"
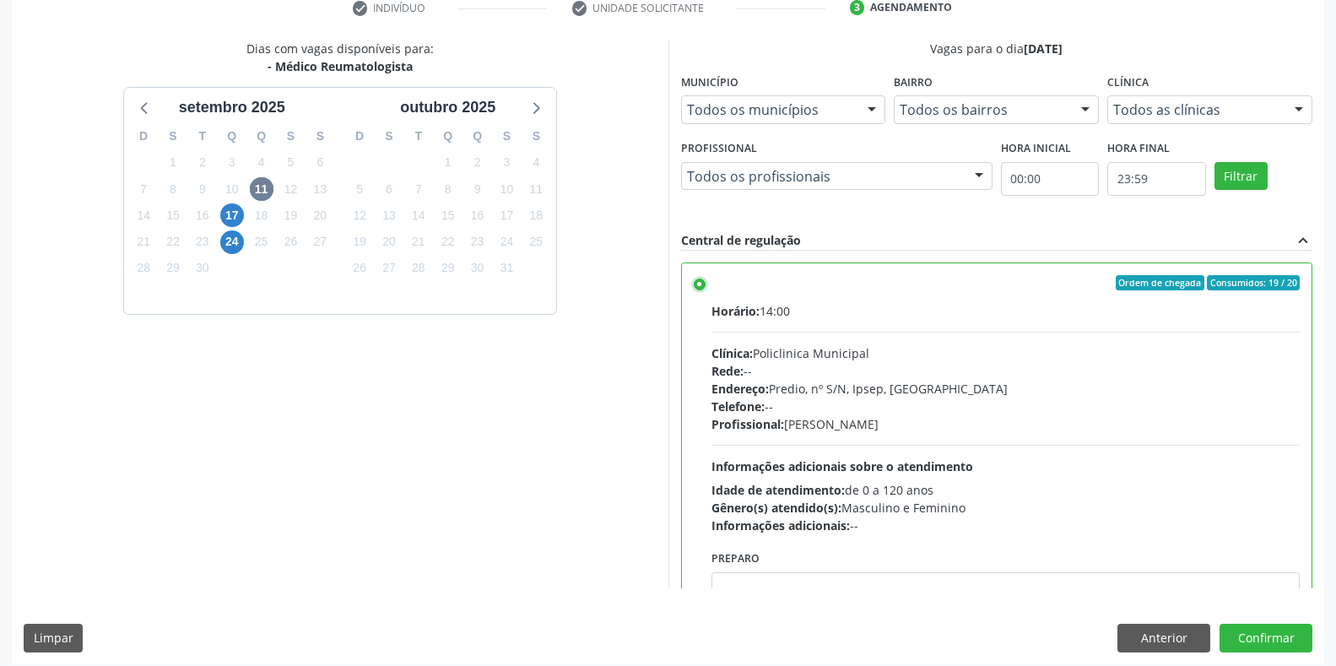
scroll to position [343, 0]
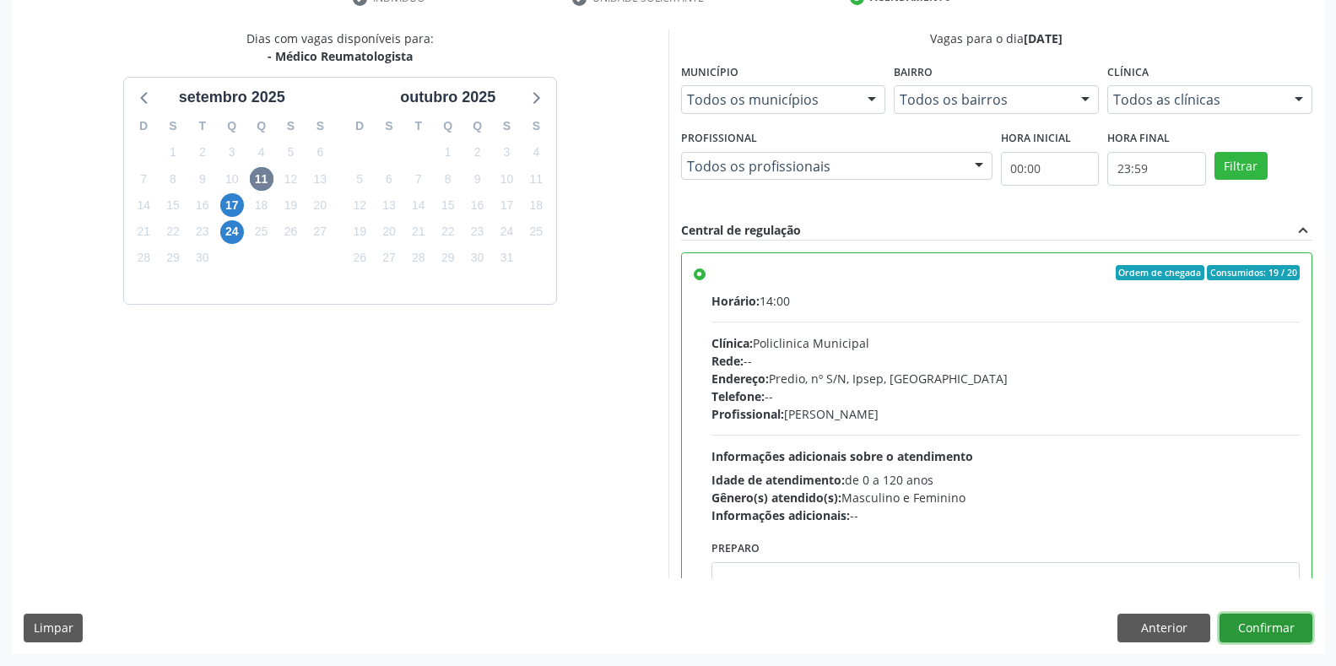
click at [1247, 628] on button "Confirmar" at bounding box center [1266, 628] width 93 height 29
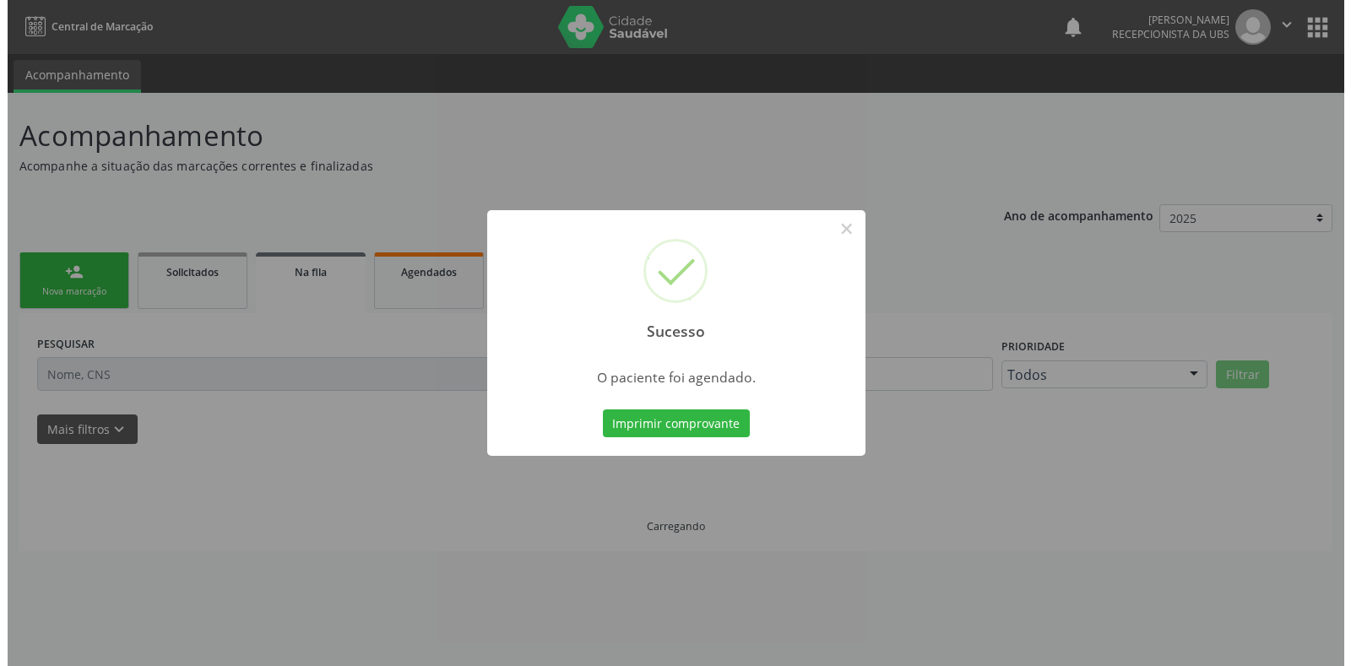
scroll to position [0, 0]
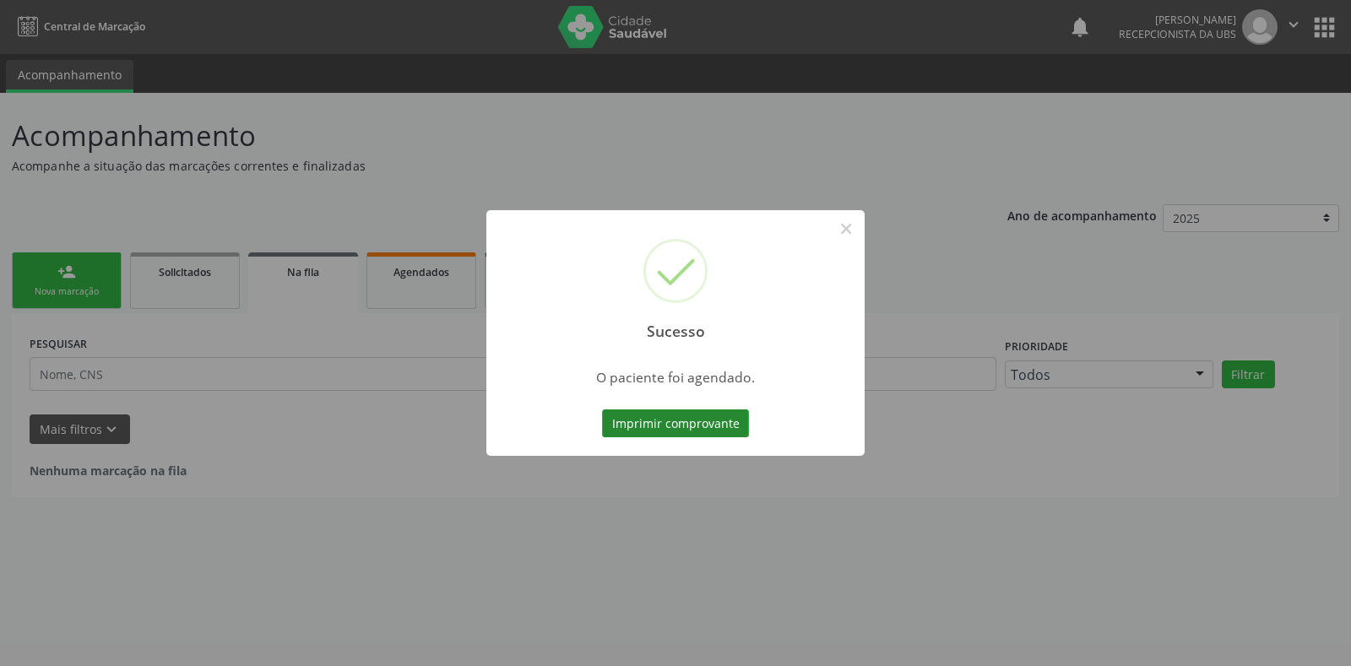
click at [702, 433] on button "Imprimir comprovante" at bounding box center [675, 423] width 147 height 29
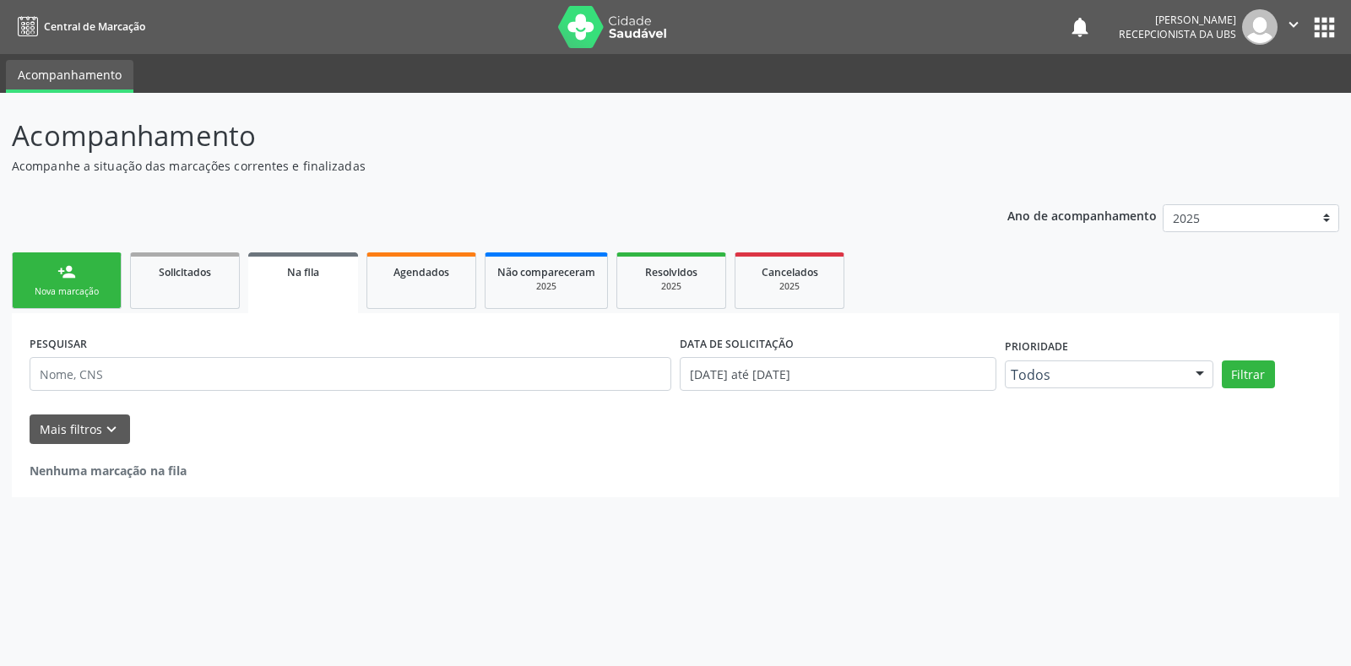
click at [1293, 23] on icon "" at bounding box center [1293, 24] width 19 height 19
click at [1207, 106] on link "Sair" at bounding box center [1250, 103] width 117 height 24
